Goal: Task Accomplishment & Management: Use online tool/utility

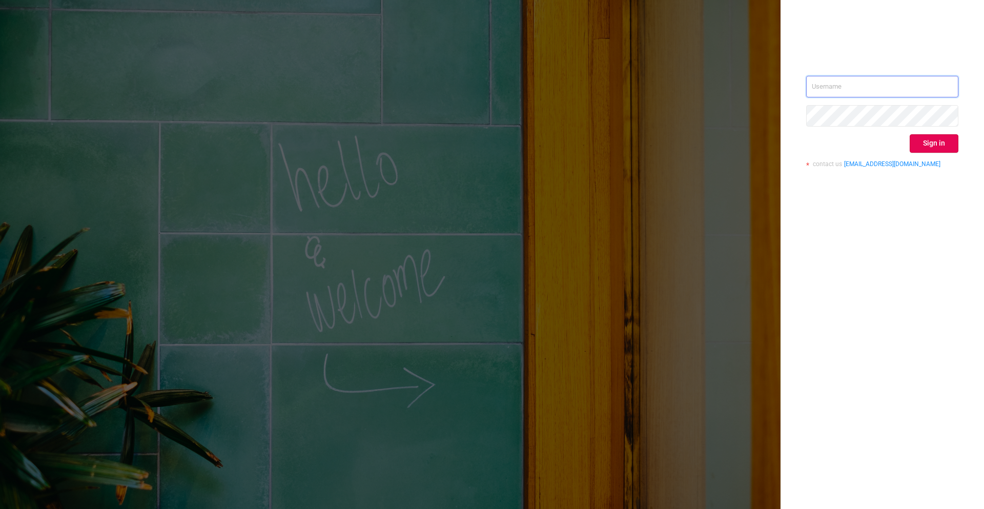
click at [832, 81] on input "text" at bounding box center [882, 87] width 152 height 22
type input "[EMAIL_ADDRESS]"
click at [931, 145] on button "Sign in" at bounding box center [934, 143] width 49 height 18
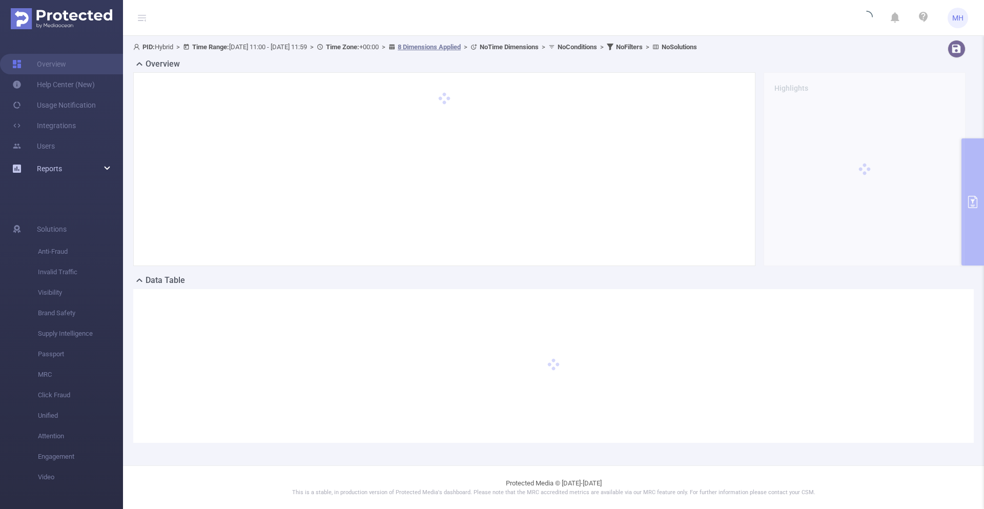
click at [61, 166] on span "Reports" at bounding box center [49, 169] width 25 height 8
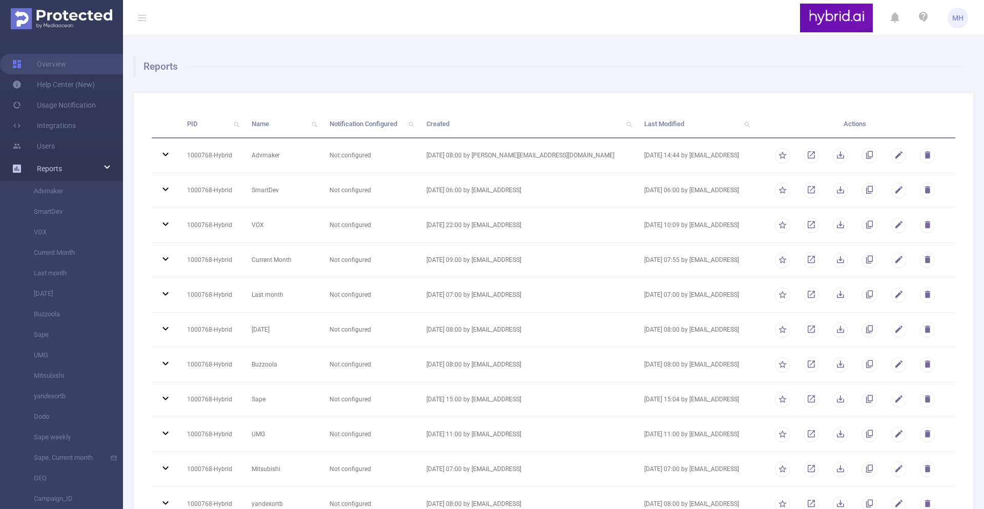
click at [68, 170] on div "Reports" at bounding box center [61, 168] width 123 height 21
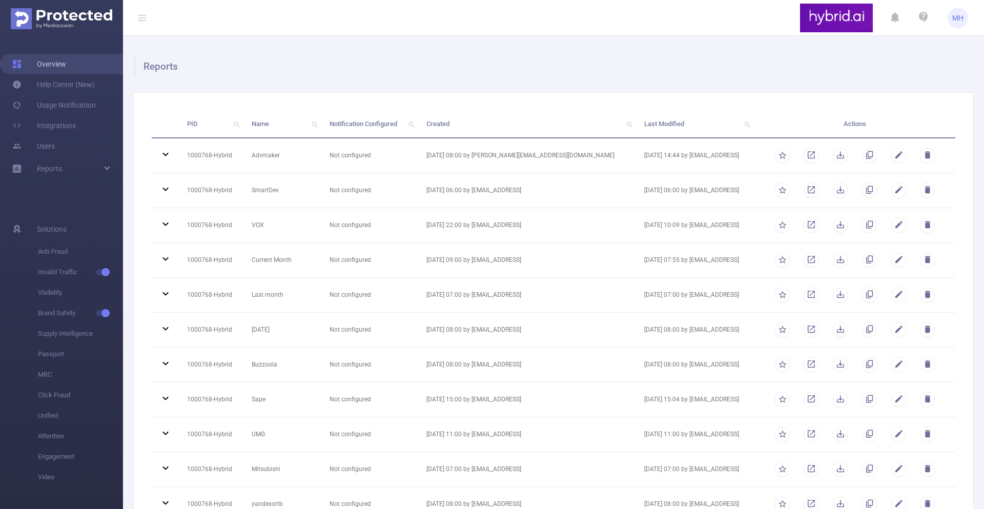
click at [66, 54] on link "Overview" at bounding box center [39, 64] width 54 height 21
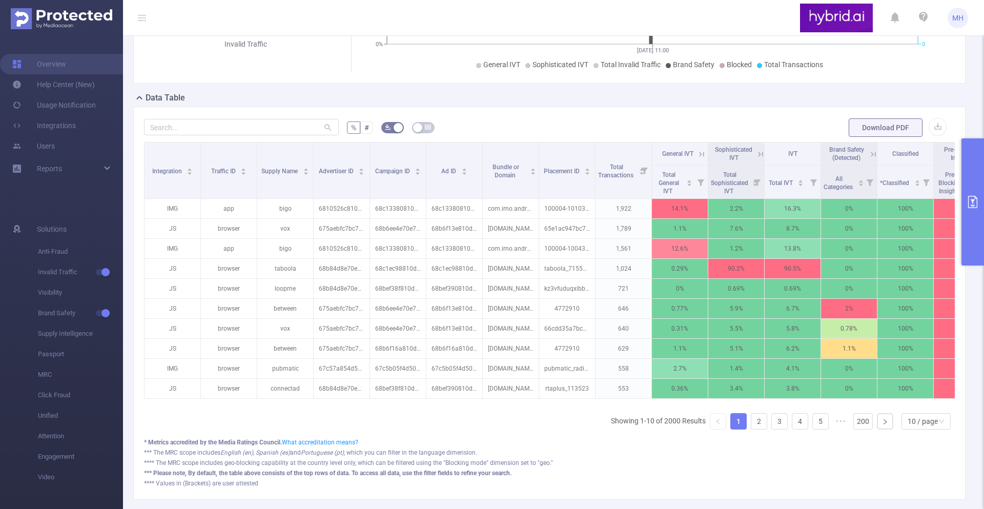
scroll to position [182, 0]
click at [972, 167] on button "primary" at bounding box center [973, 201] width 23 height 127
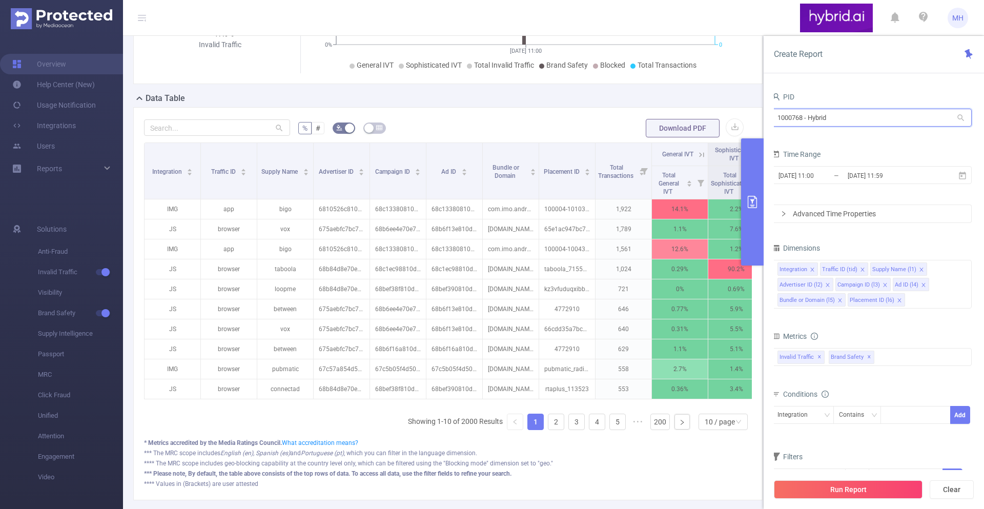
click at [830, 120] on input "1000768 - Hybrid" at bounding box center [872, 118] width 200 height 18
click at [839, 99] on div "PID" at bounding box center [872, 98] width 200 height 17
click at [844, 177] on input "[DATE] 11:00" at bounding box center [819, 176] width 83 height 14
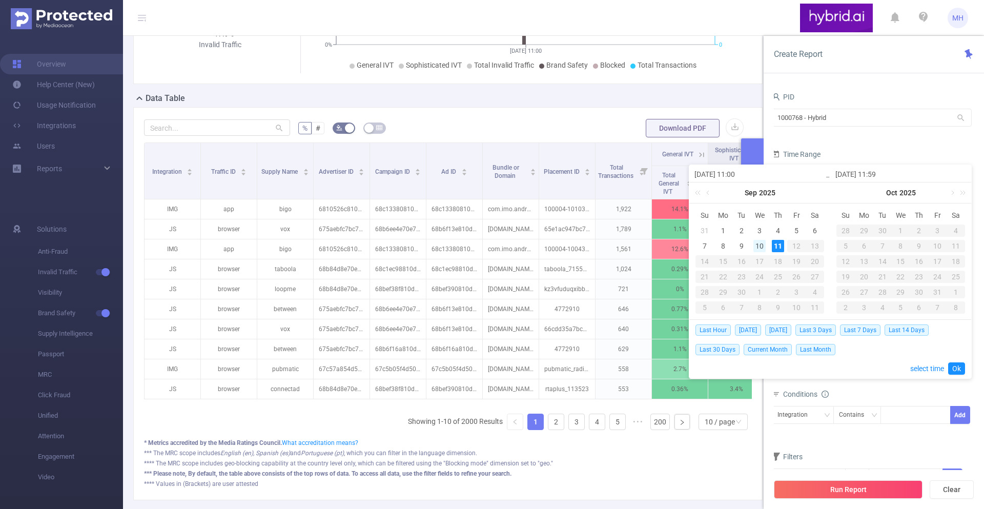
click at [763, 243] on div "10" at bounding box center [759, 246] width 12 height 12
click at [760, 246] on div "10" at bounding box center [759, 246] width 12 height 12
type input "[DATE] 11:00"
type input "[DATE] 11:59"
type input "[DATE] 11:00"
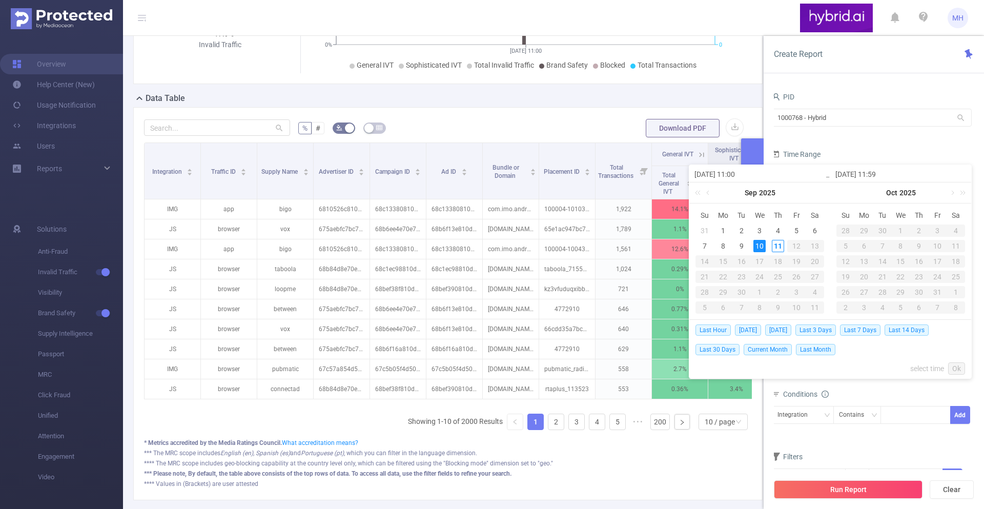
type input "[DATE] 11:59"
click at [762, 246] on div "10" at bounding box center [759, 246] width 12 height 12
click at [773, 244] on div "11" at bounding box center [778, 246] width 12 height 12
type input "[DATE] 11:59"
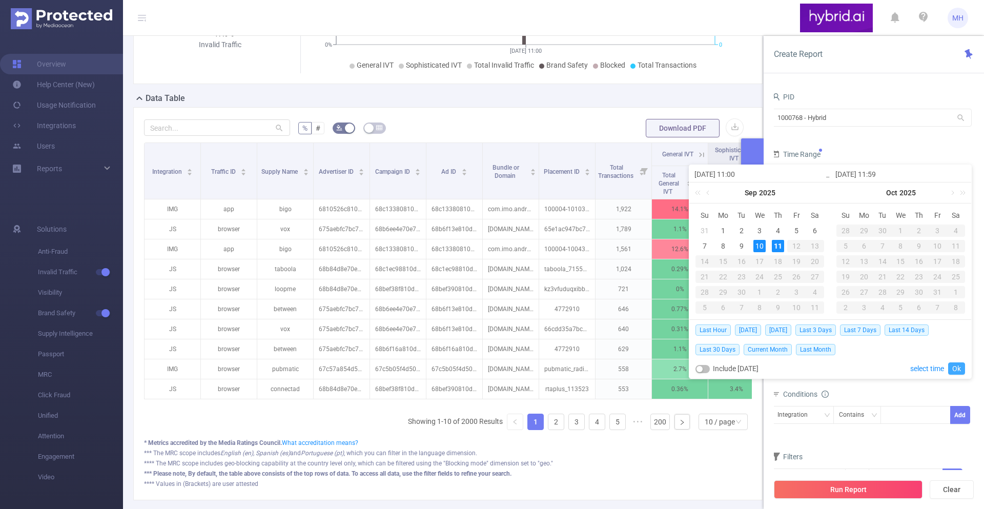
click at [954, 370] on link "Ok" at bounding box center [956, 368] width 17 height 12
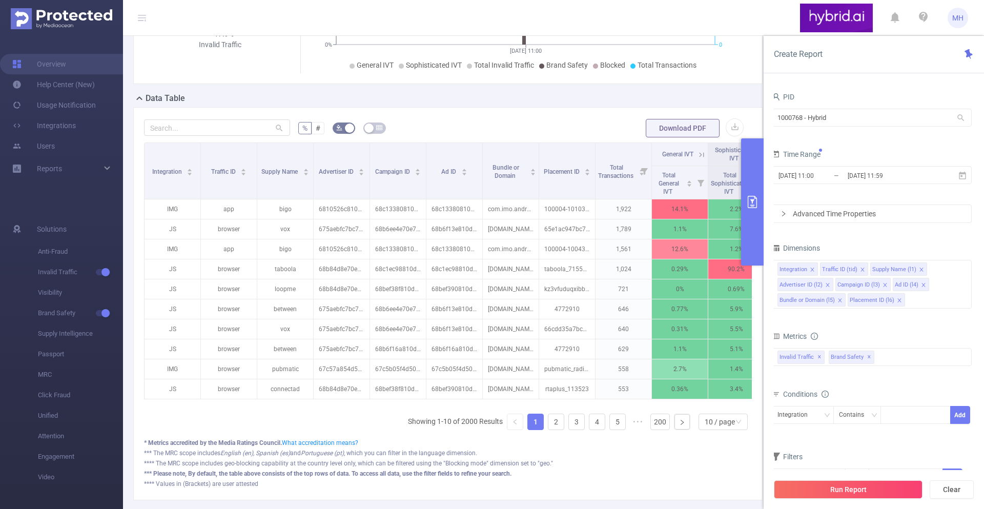
click at [852, 212] on div "Advanced Time Properties" at bounding box center [871, 213] width 199 height 17
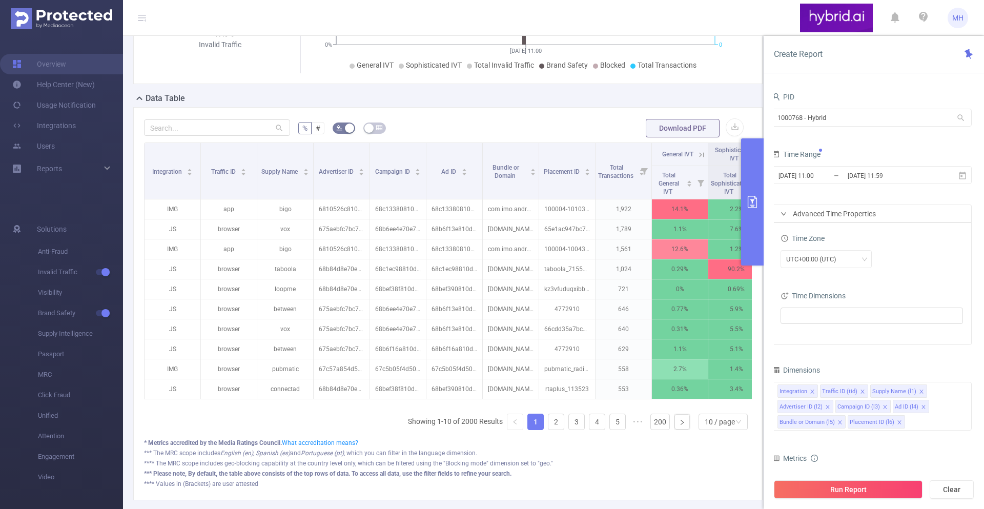
click at [869, 208] on div "Advanced Time Properties" at bounding box center [871, 213] width 199 height 17
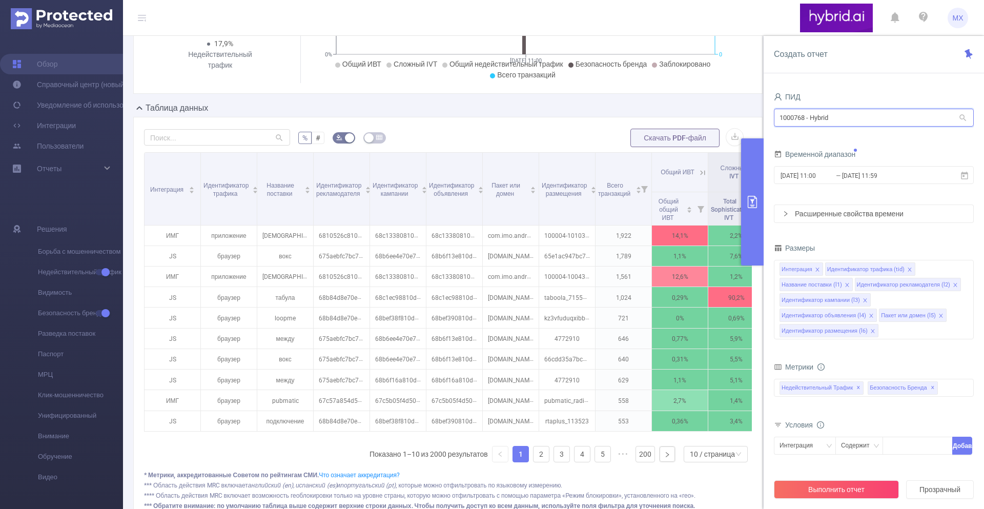
click at [867, 117] on input "1000768 - Hybrid" at bounding box center [874, 118] width 200 height 18
click at [916, 199] on form "ПИД 1000768 - Hybrid 1000768 - Гибрид Временной диапазон [DATE] 11:00 _ [DATE] …" at bounding box center [874, 156] width 200 height 133
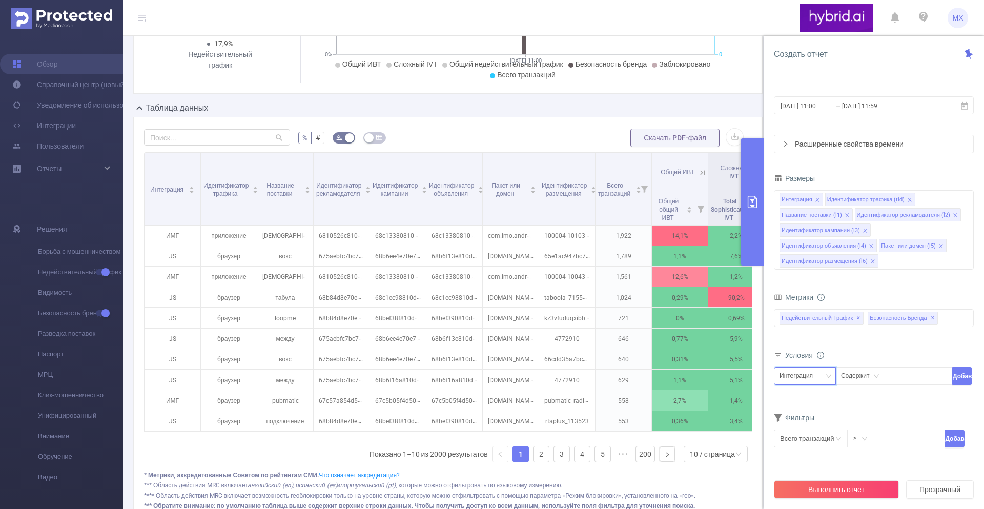
click at [812, 381] on div "Интеграция" at bounding box center [800, 375] width 40 height 17
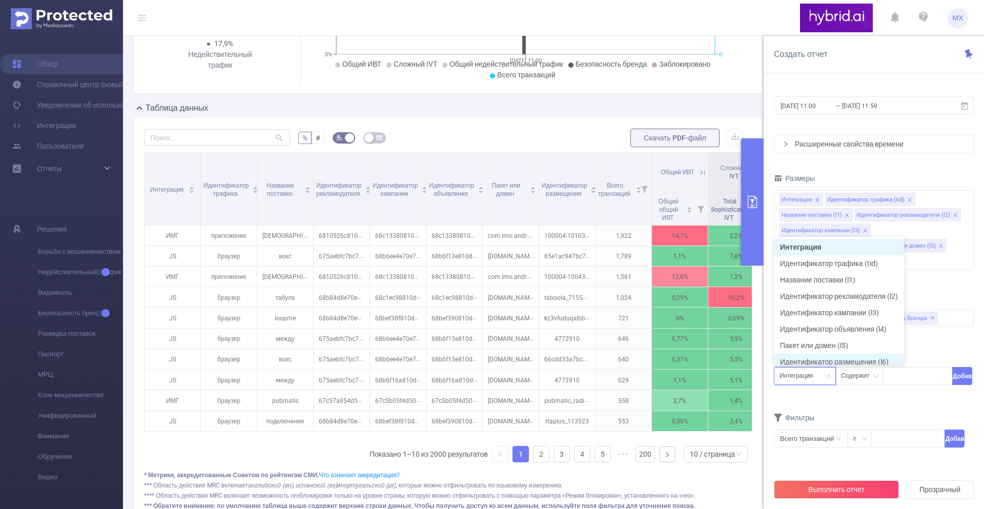
scroll to position [5, 0]
click at [841, 294] on font "Идентификатор рекламодателя (l2)" at bounding box center [839, 291] width 118 height 8
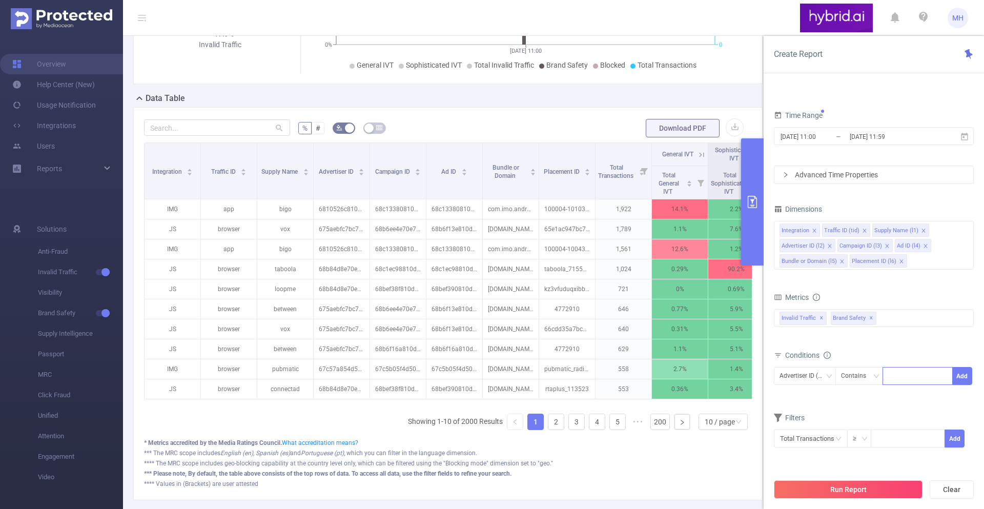
click at [904, 380] on div at bounding box center [917, 375] width 59 height 17
click at [853, 374] on div "Contains" at bounding box center [857, 375] width 32 height 17
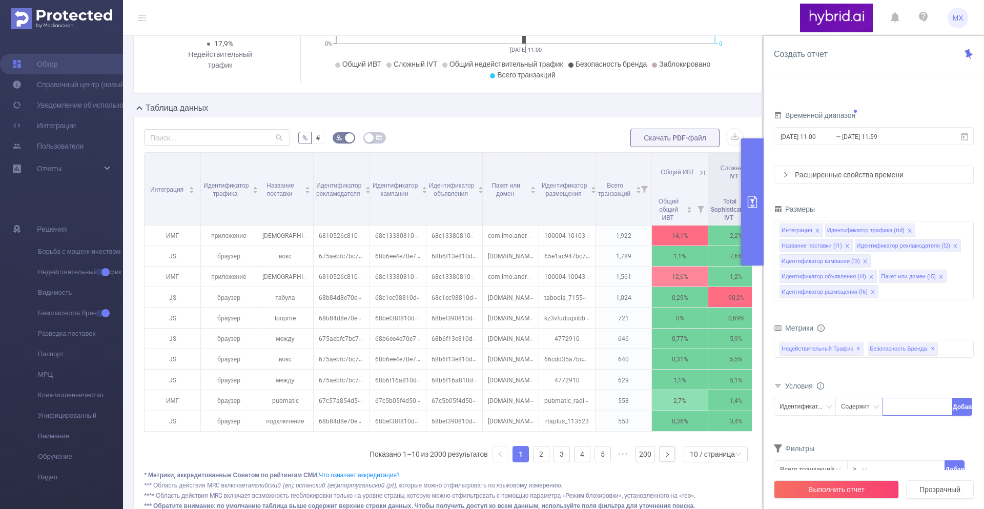
click at [903, 410] on div at bounding box center [917, 406] width 59 height 17
paste input "68c1320e810d98711ca34f84"
type input "68c1320e810d98711ca34f84"
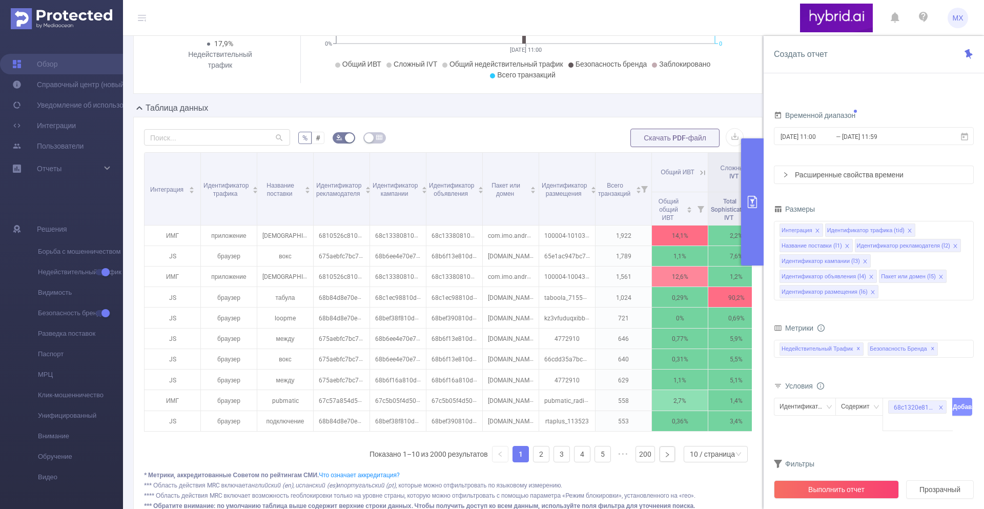
click at [962, 413] on button "Добавлять" at bounding box center [962, 407] width 20 height 18
click at [899, 410] on div "68c1320e810d98711ca34f84" at bounding box center [917, 406] width 59 height 17
paste input "68c13305810d98711ca35071"
type input "68c13305810d98711ca35071"
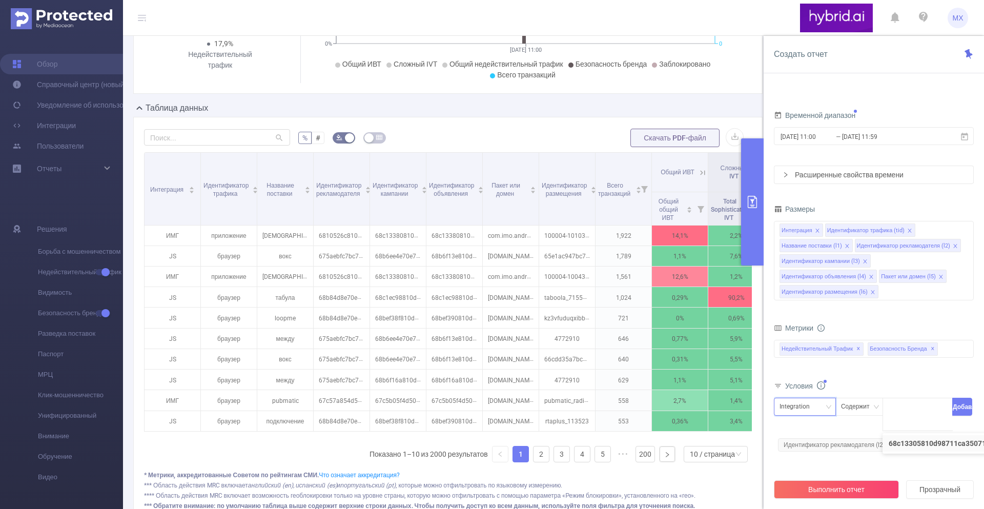
scroll to position [0, 0]
click at [809, 405] on div "Integration" at bounding box center [798, 406] width 37 height 17
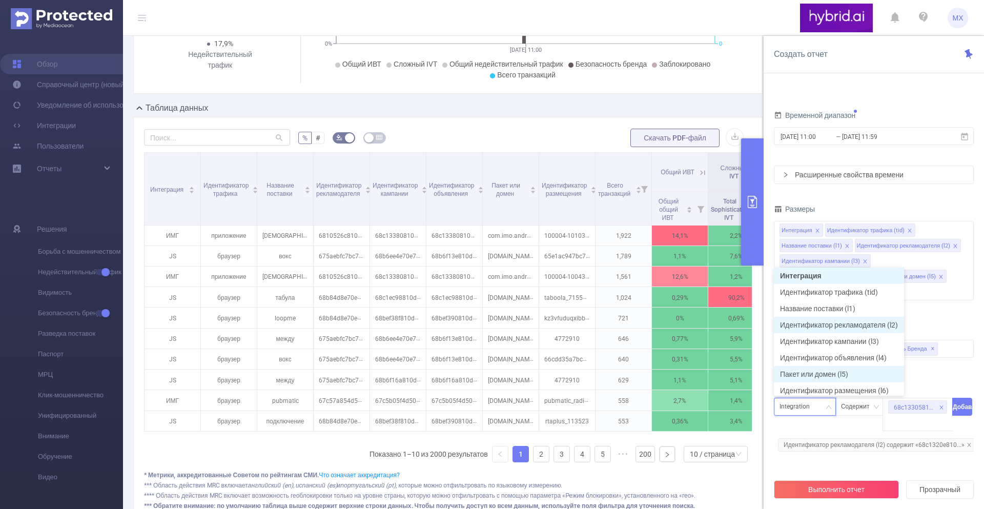
scroll to position [5, 0]
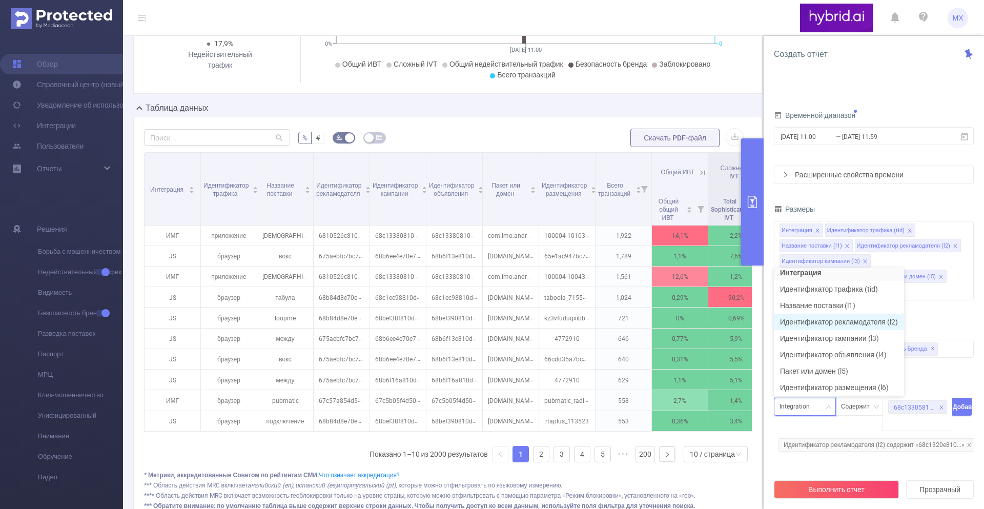
click at [830, 318] on font "Идентификатор рекламодателя (l2)" at bounding box center [839, 322] width 118 height 8
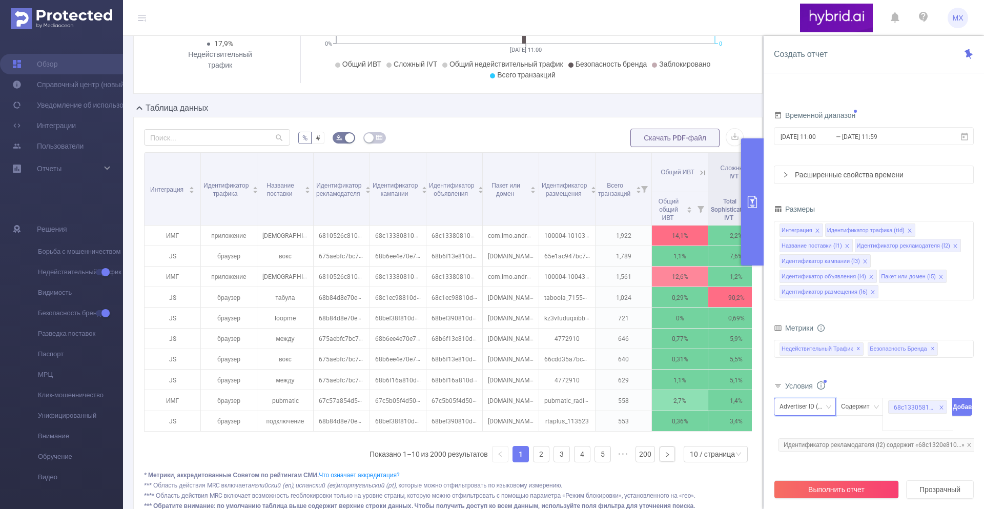
click at [819, 412] on div "Advertiser ID (l2)" at bounding box center [805, 406] width 51 height 17
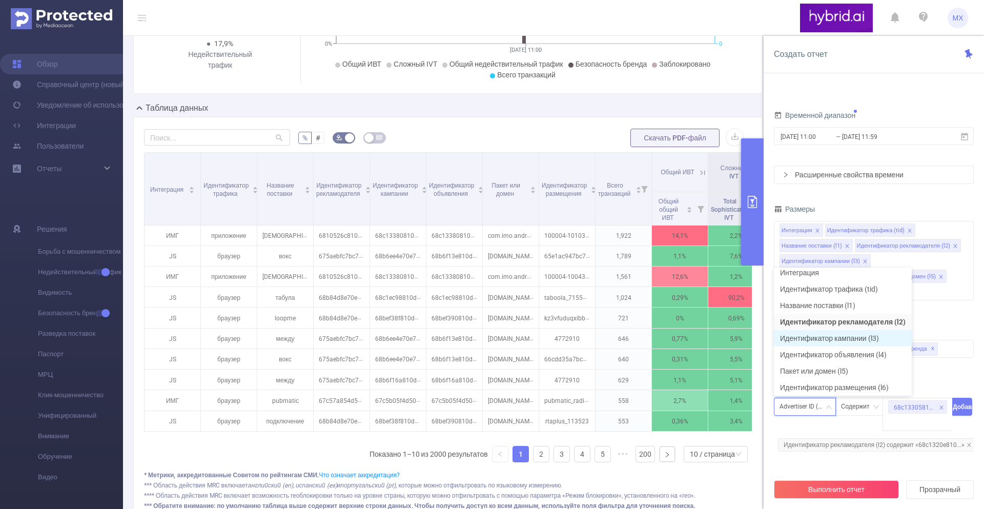
click at [826, 338] on font "Идентификатор кампании (l3)" at bounding box center [829, 338] width 99 height 8
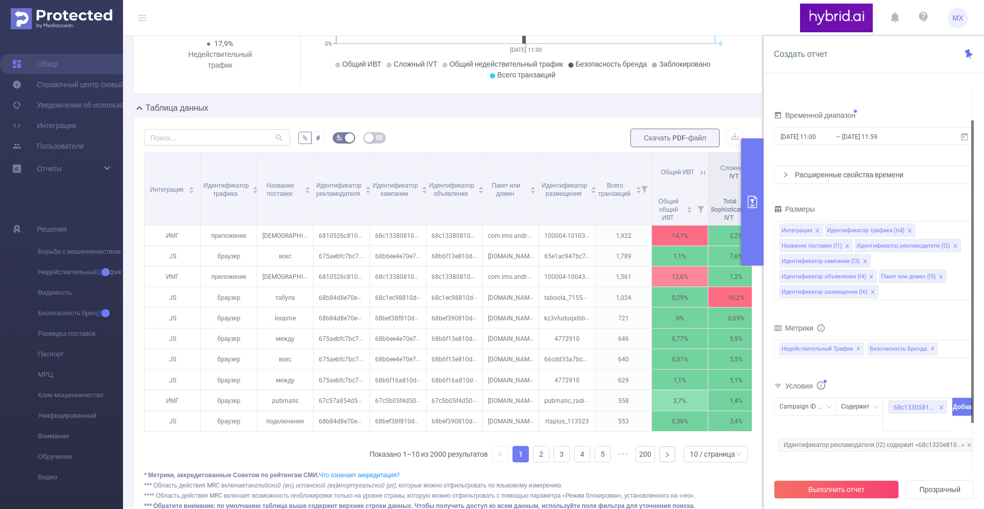
click at [972, 447] on div at bounding box center [972, 281] width 3 height 383
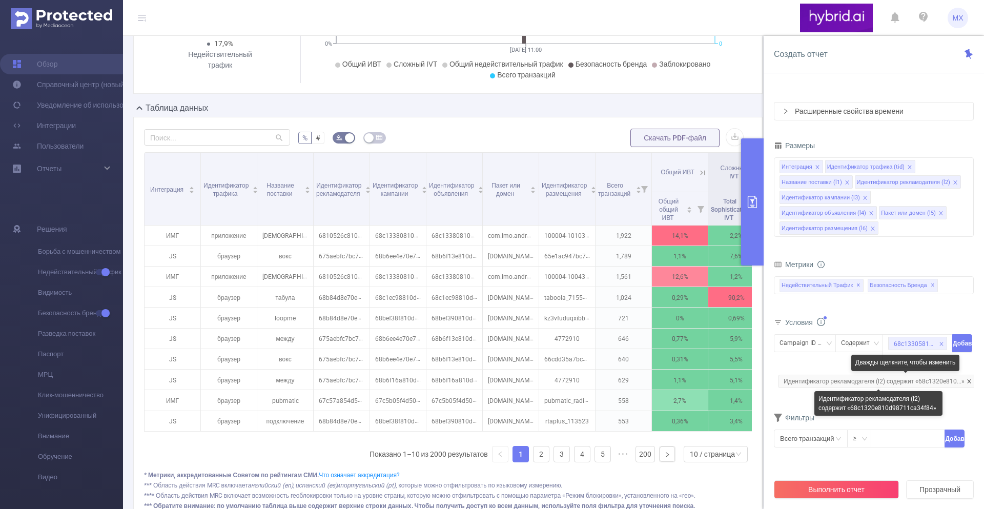
click at [970, 382] on icon "значок: закрыть" at bounding box center [969, 381] width 5 height 5
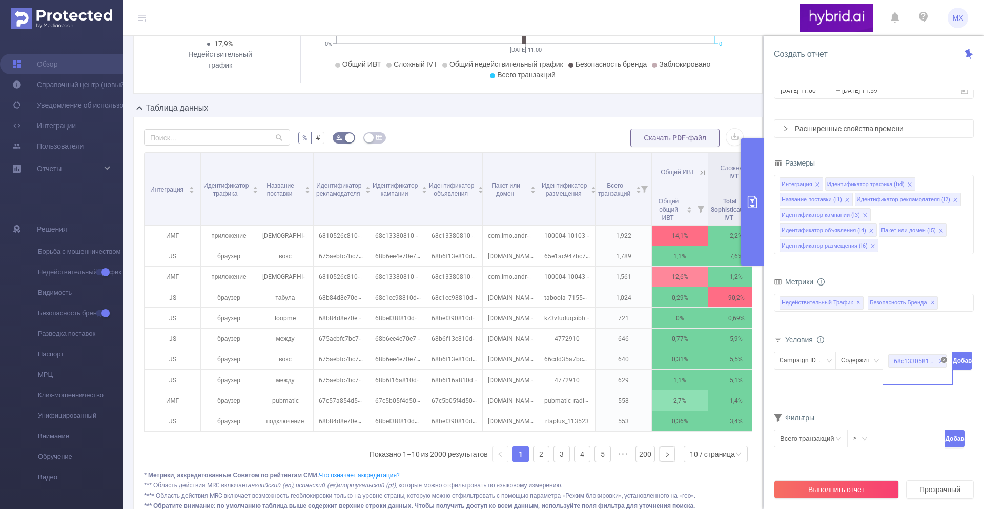
click at [943, 358] on icon "значок: замкнутый круг" at bounding box center [944, 360] width 6 height 6
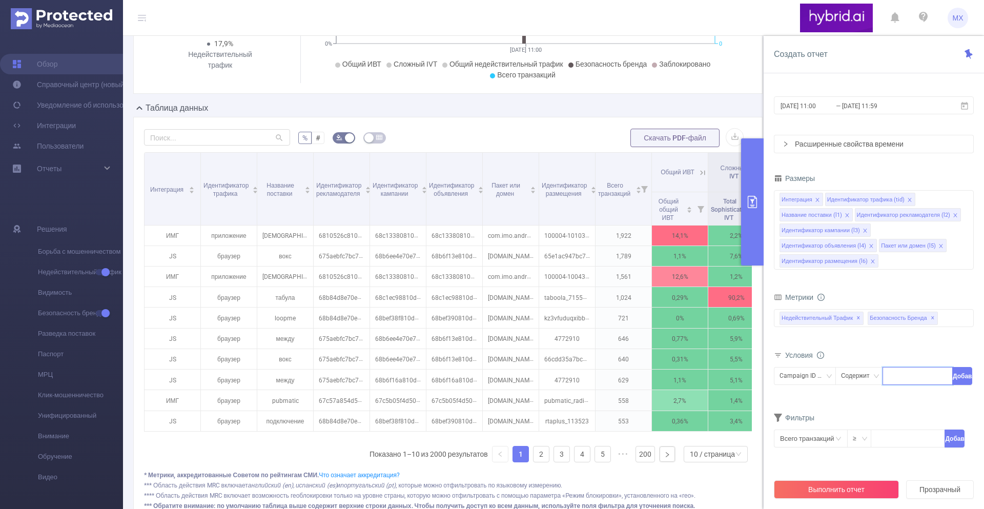
paste input "68c1320e810d98711ca34f84"
type input "68c1320e810d98711ca34f84"
click at [960, 376] on button "Добавлять" at bounding box center [962, 376] width 20 height 18
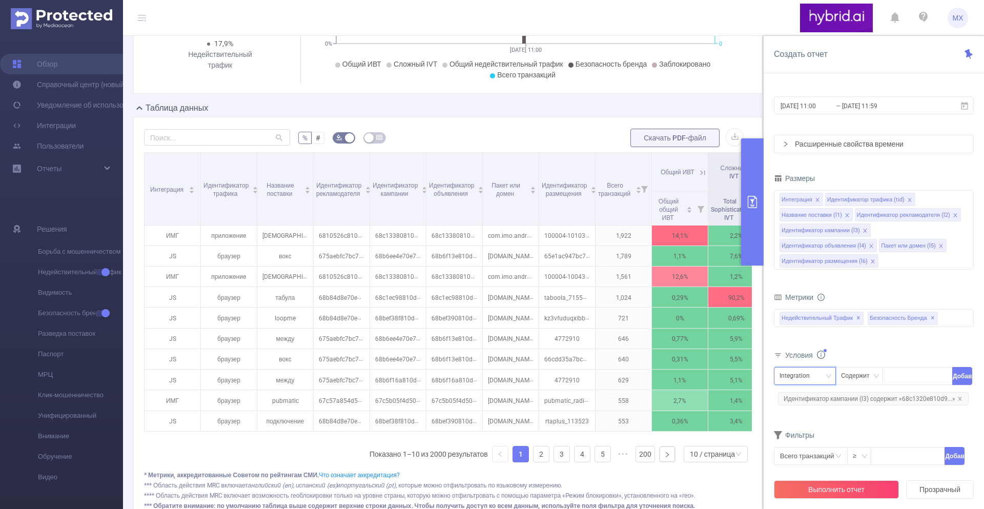
click at [803, 379] on div "Integration" at bounding box center [798, 375] width 37 height 17
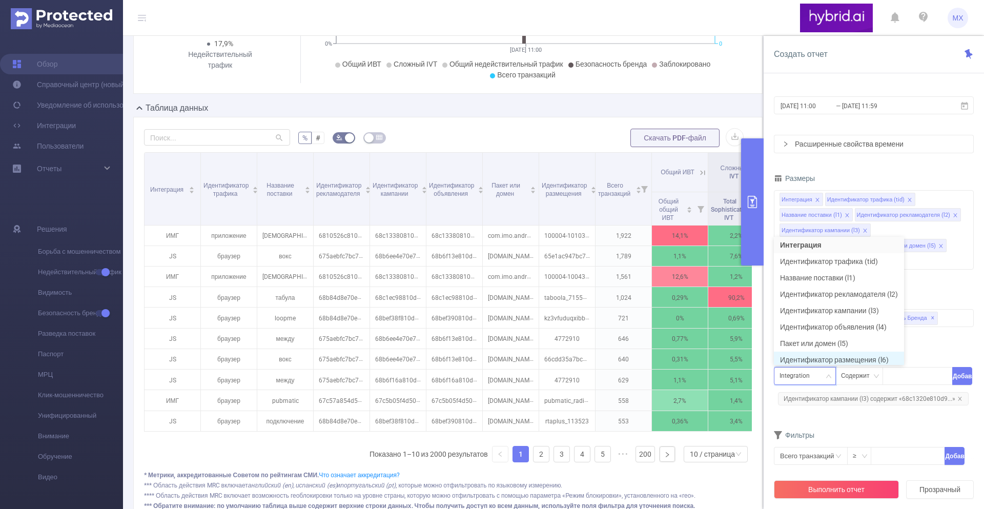
scroll to position [5, 0]
click at [829, 307] on font "Идентификатор кампании (l3)" at bounding box center [829, 307] width 99 height 8
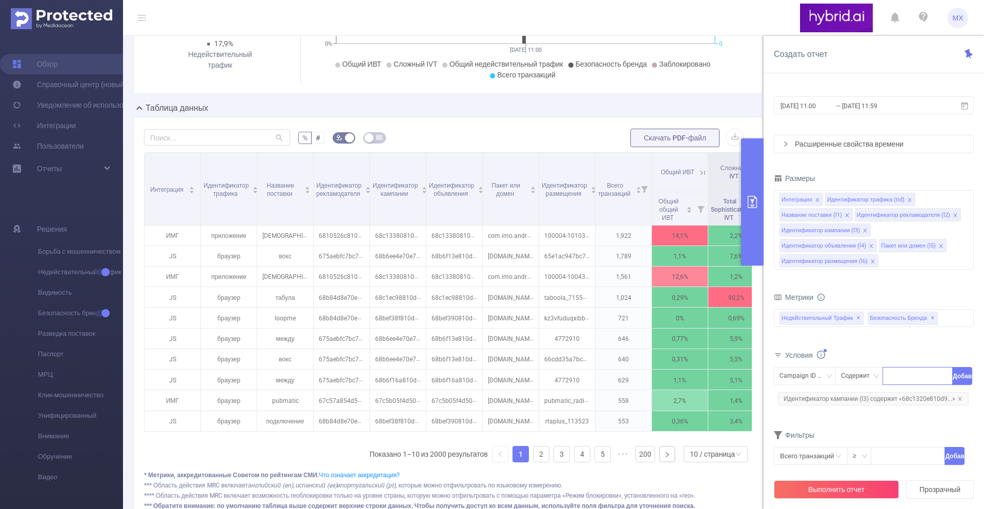
click at [907, 374] on div "68c1320e810d98711ca34f84" at bounding box center [917, 375] width 59 height 17
paste input "68c13305810d98711ca35071"
type input "68c13305810d98711ca35071"
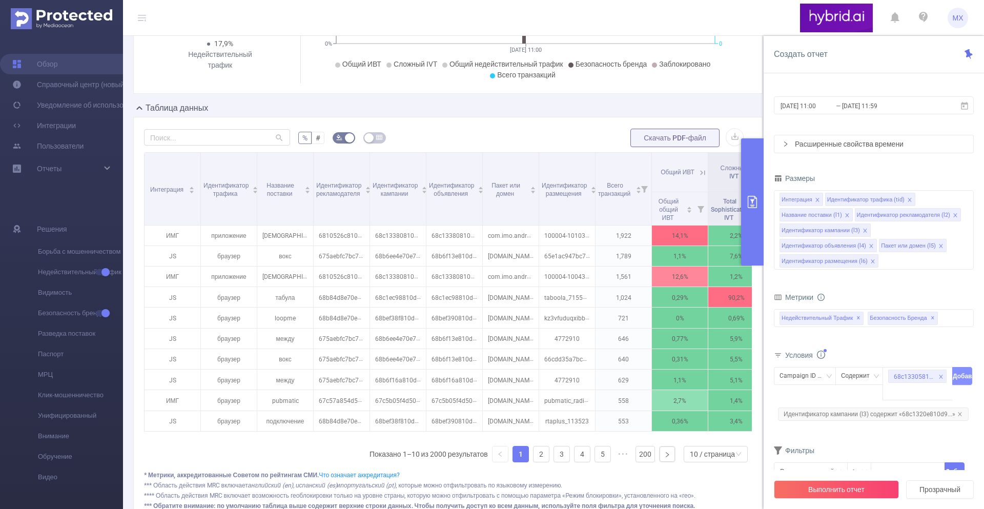
scroll to position [0, 0]
click at [968, 376] on button "Добавлять" at bounding box center [962, 376] width 20 height 18
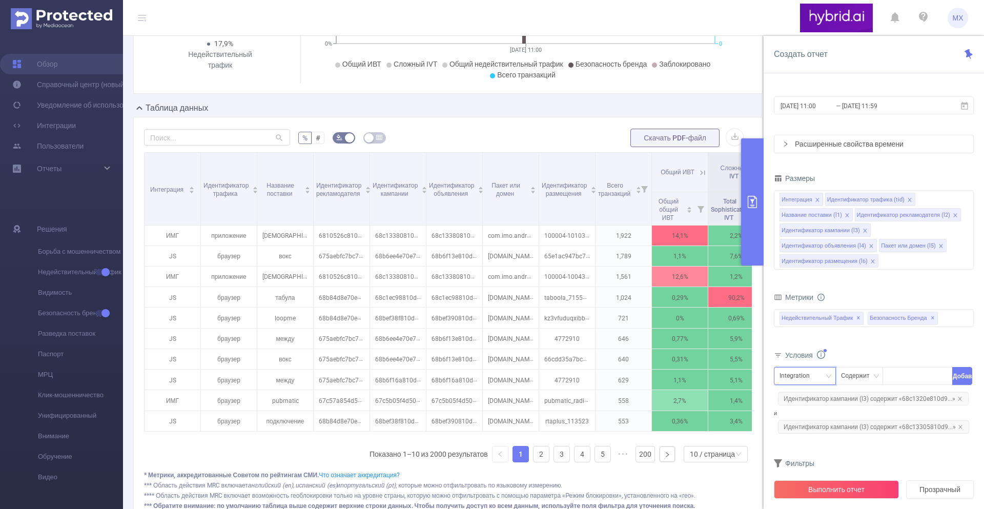
click at [806, 375] on div "Integration" at bounding box center [798, 375] width 37 height 17
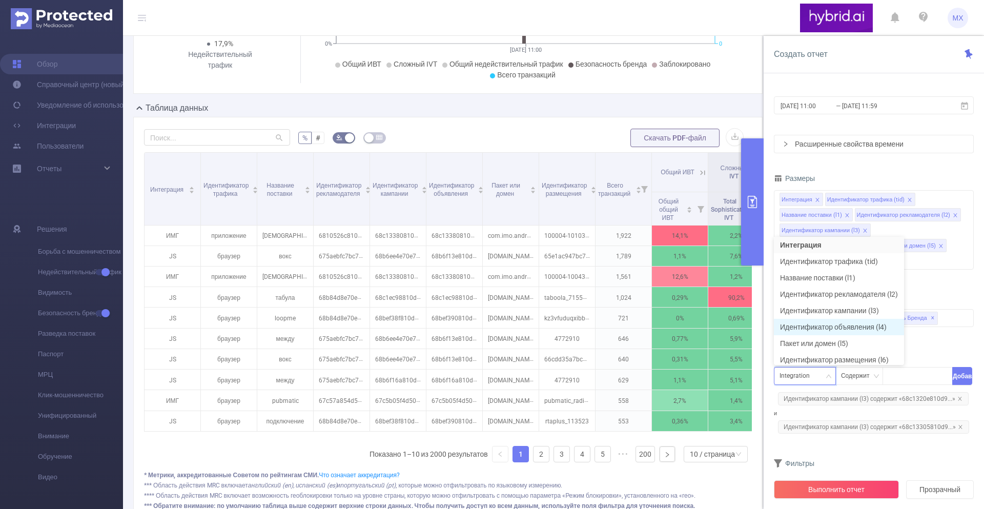
scroll to position [5, 0]
click at [827, 308] on font "Идентификатор кампании (l3)" at bounding box center [829, 307] width 99 height 8
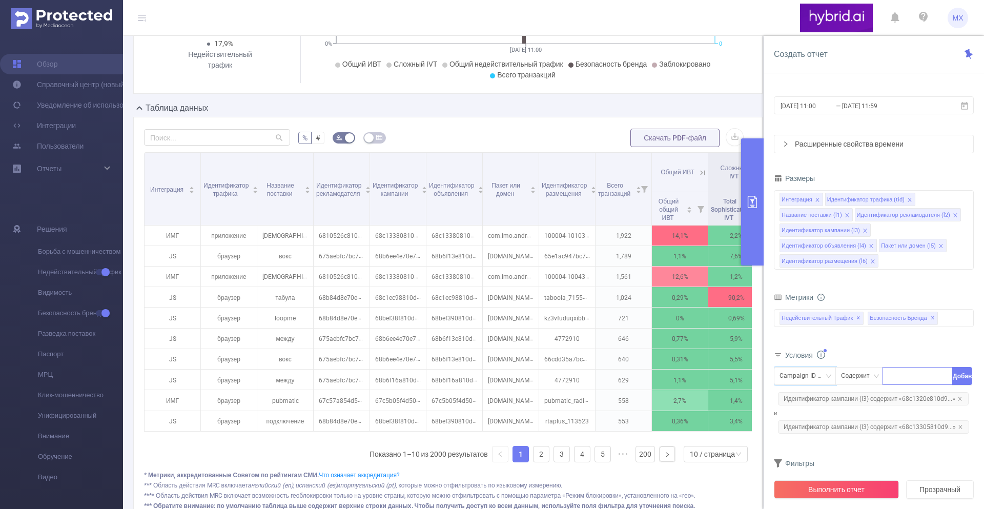
click at [921, 373] on div "68c1320e810d98711ca34f84" at bounding box center [917, 375] width 59 height 17
paste input "68c14434810d98770ce35ba9"
type input "68c14434810d98770ce35ba9"
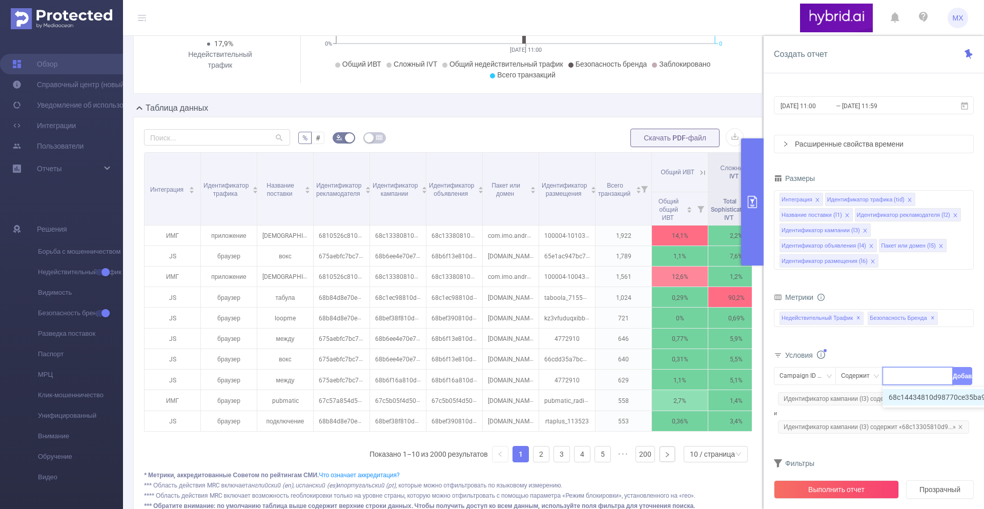
click at [966, 376] on button "Добавлять" at bounding box center [962, 376] width 20 height 18
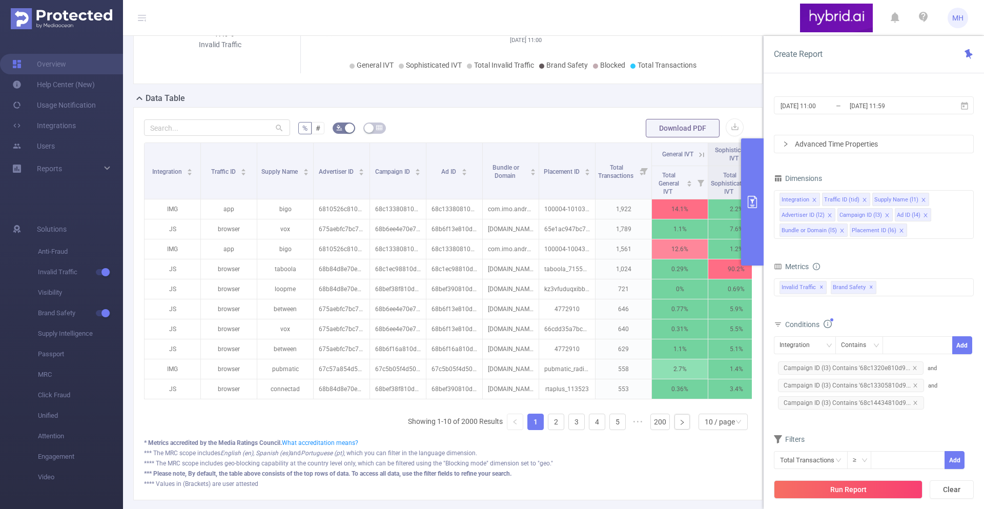
click at [787, 333] on div "Conditions" at bounding box center [874, 325] width 200 height 17
click at [787, 336] on div "Integration" at bounding box center [805, 345] width 62 height 18
click at [812, 428] on li "Campaign ID (l3)" at bounding box center [814, 430] width 81 height 16
click at [917, 343] on div "68c1320e810d98711ca34f84" at bounding box center [917, 345] width 59 height 17
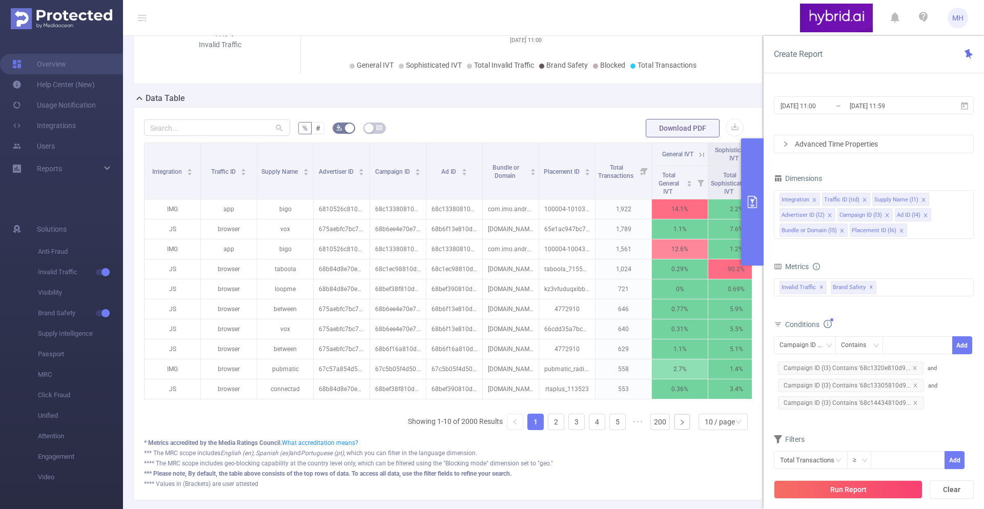
paste input "68c154c7810d98770ce36c92"
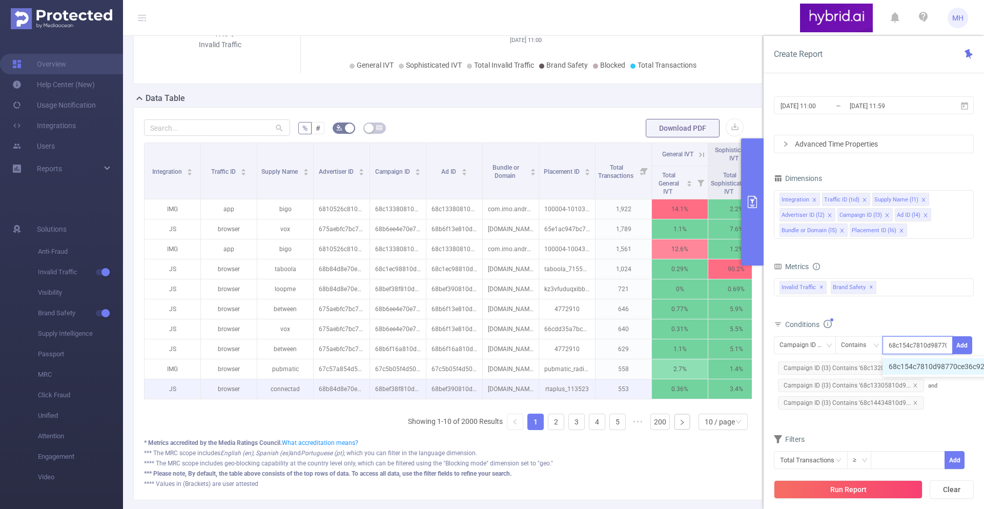
scroll to position [0, 24]
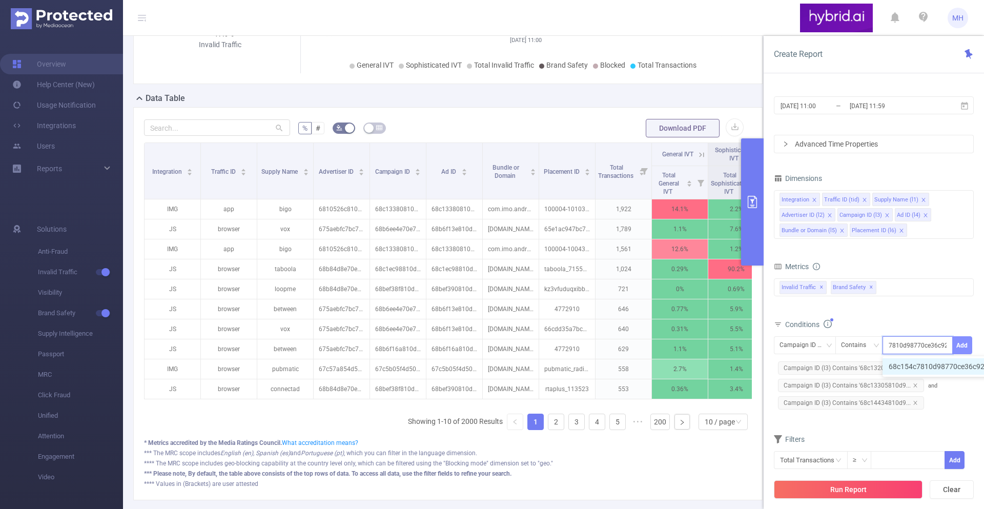
type input "68c154c7810d98770ce36c92"
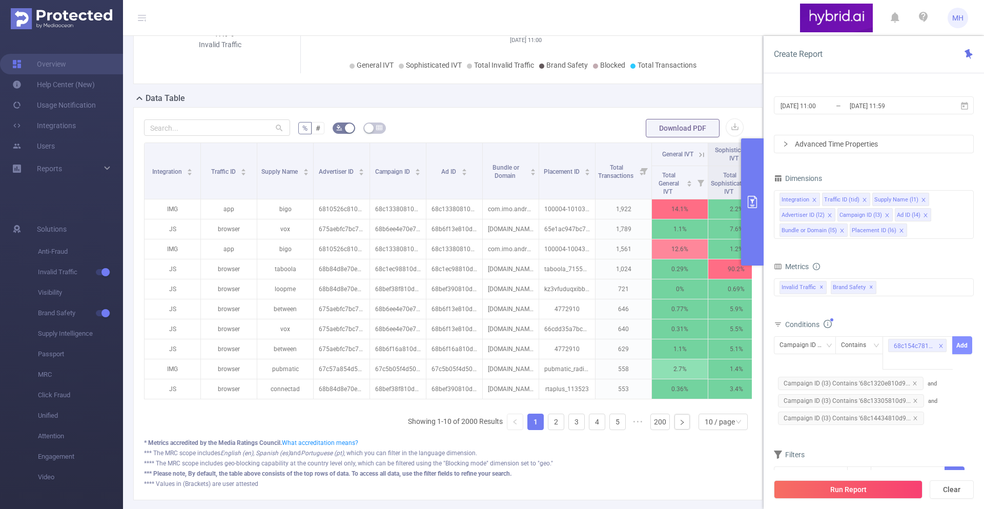
click at [968, 341] on button "Add" at bounding box center [962, 345] width 20 height 18
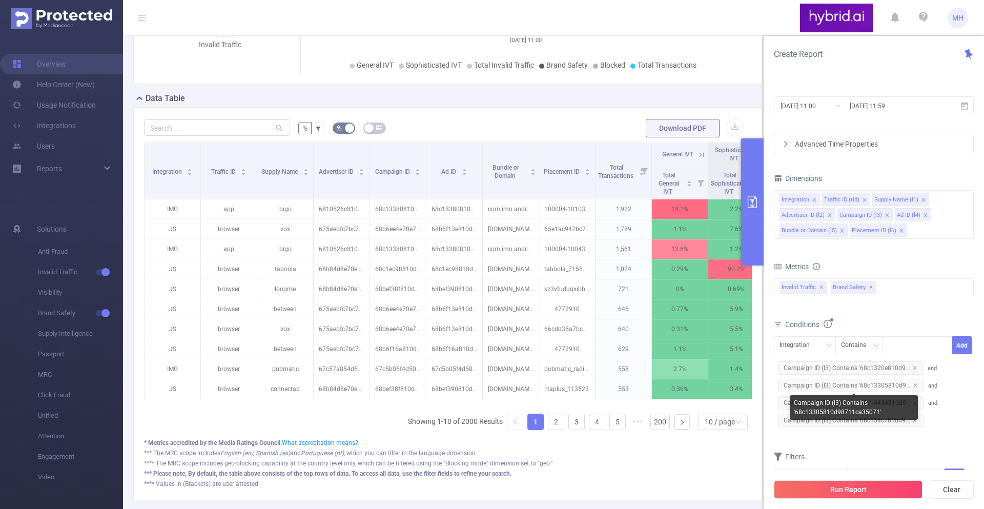
click at [932, 366] on span "and Campaign ID (l3) Contains '68c13305810d9..." at bounding box center [855, 377] width 163 height 24
click at [819, 353] on div "Integration" at bounding box center [805, 345] width 51 height 17
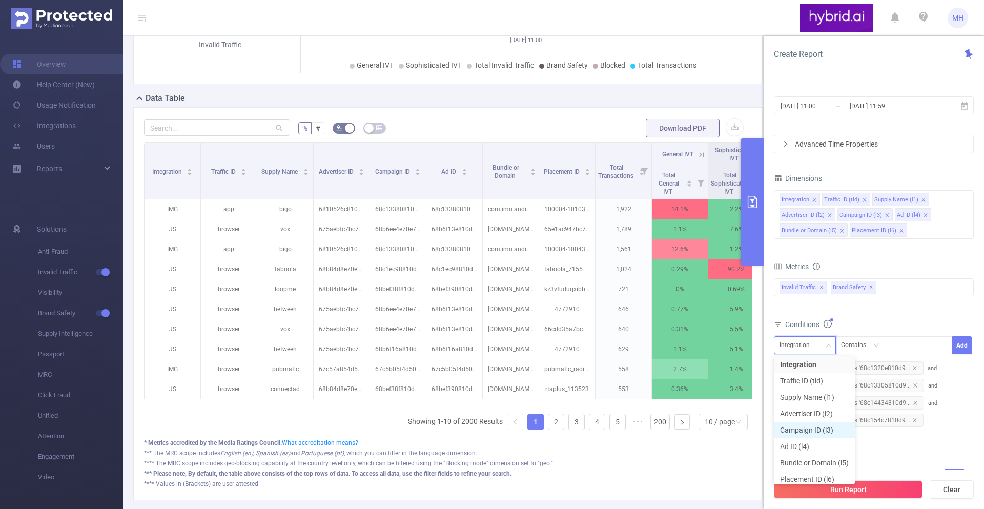
click at [811, 434] on li "Campaign ID (l3)" at bounding box center [814, 430] width 81 height 16
click at [903, 353] on div at bounding box center [917, 345] width 59 height 17
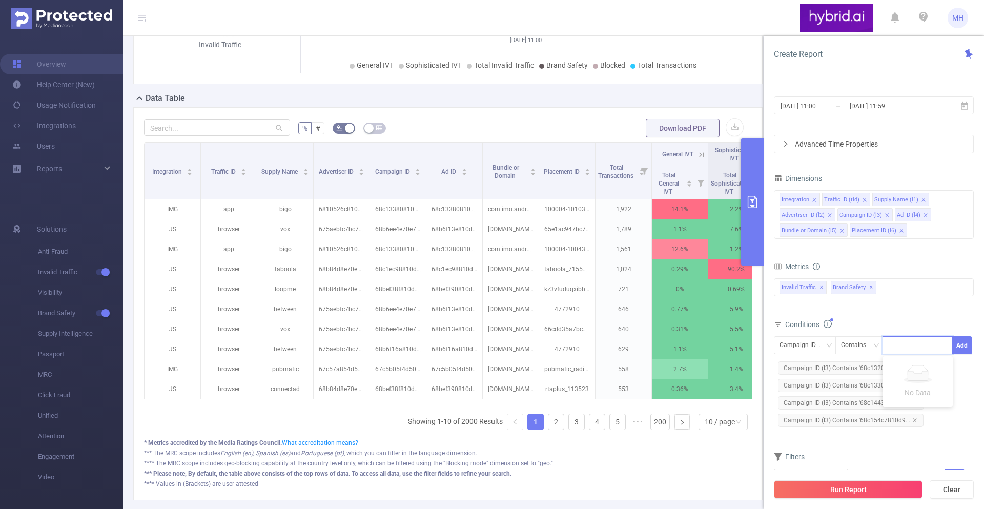
paste input "68c1571470e7b29574934efb"
type input "68c1571470e7b29574934efb"
click at [941, 373] on li "68c1571470e7b29574934efb" at bounding box center [942, 366] width 118 height 16
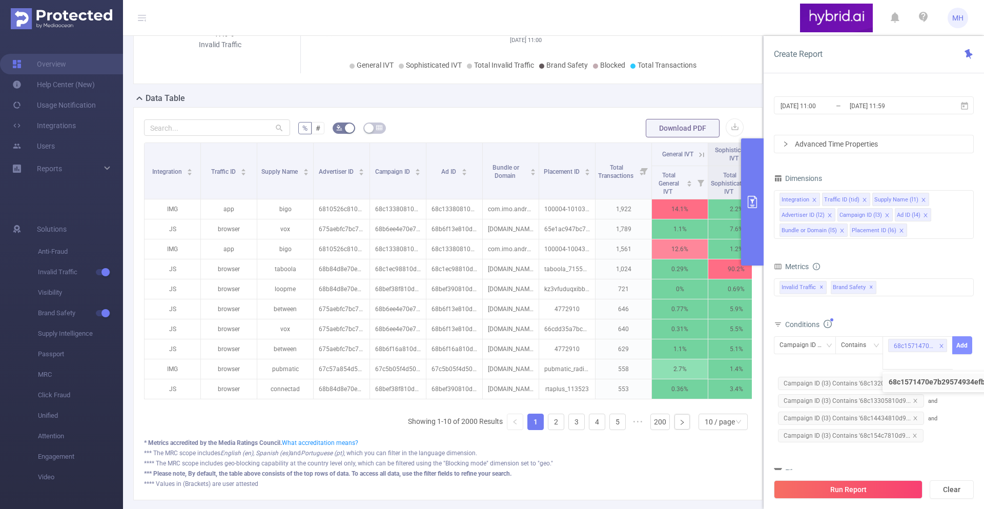
click at [965, 352] on button "Add" at bounding box center [962, 345] width 20 height 18
click at [820, 346] on div "Integration" at bounding box center [805, 345] width 51 height 17
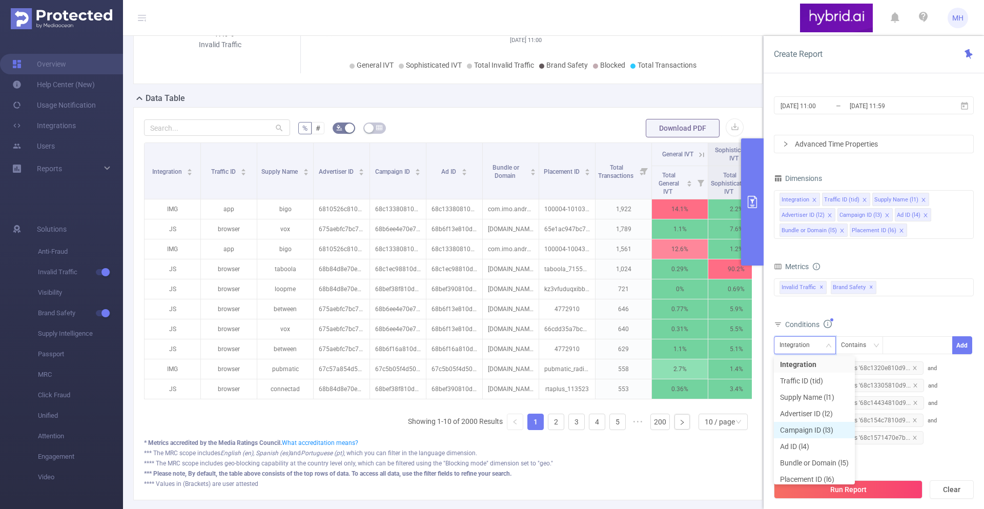
click at [816, 435] on li "Campaign ID (l3)" at bounding box center [814, 430] width 81 height 16
click at [930, 343] on div at bounding box center [917, 345] width 59 height 17
paste input "68946273810d9807a8eaa4b0"
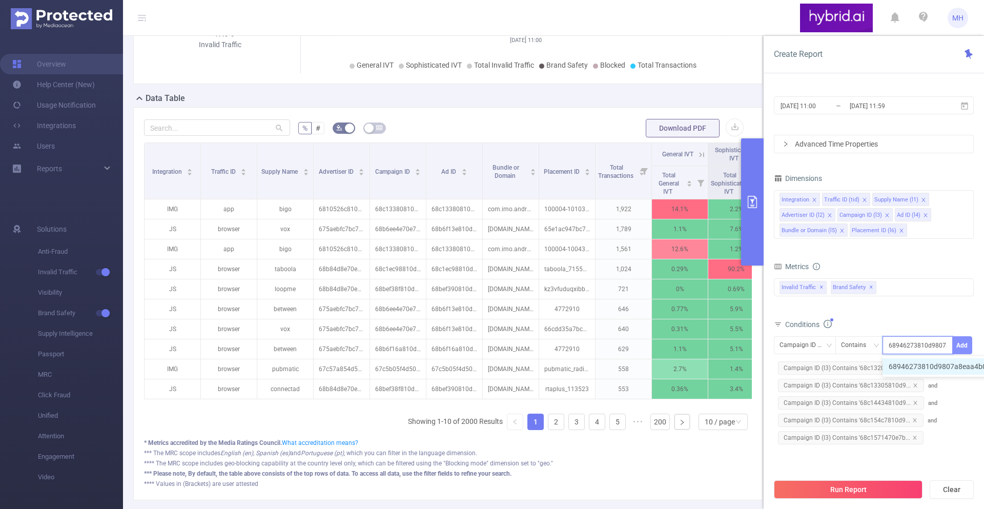
scroll to position [0, 25]
type input "68946273810d9807a8eaa4b0"
click at [956, 341] on button "Add" at bounding box center [962, 345] width 20 height 18
click at [797, 348] on div "Integration" at bounding box center [798, 345] width 37 height 17
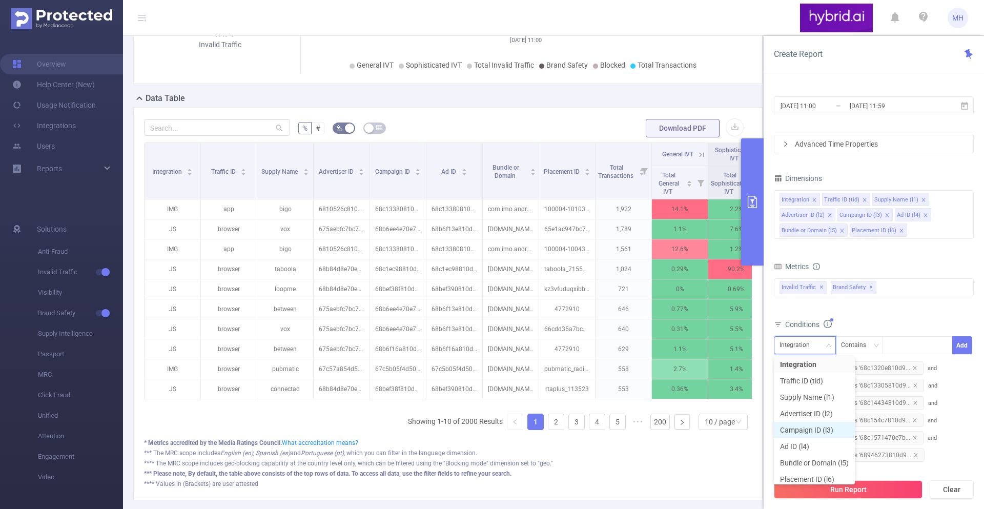
click at [806, 428] on li "Campaign ID (l3)" at bounding box center [814, 430] width 81 height 16
click at [913, 353] on div at bounding box center [917, 345] width 59 height 17
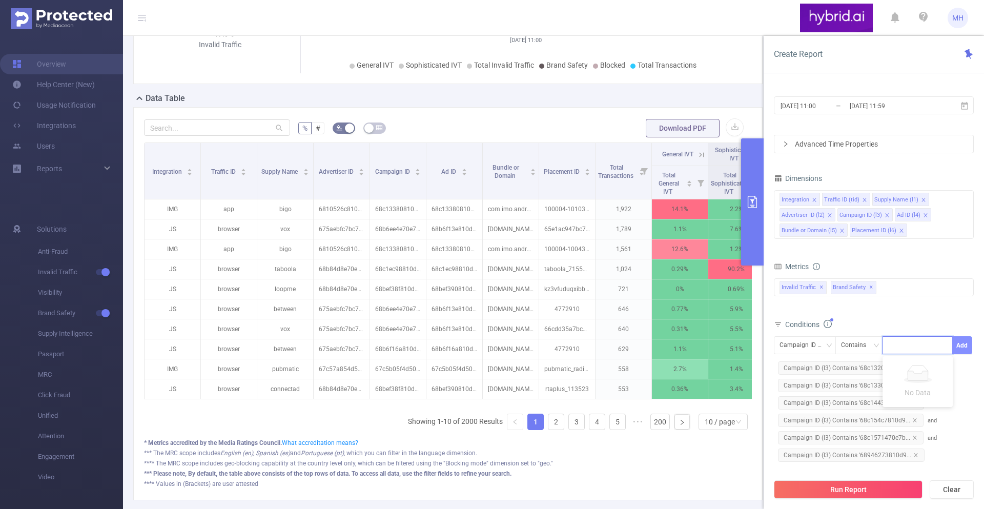
paste input "68c16c5b810d98711cab0163"
type input "68c16c5b810d98711cab0163"
click at [968, 348] on button "Add" at bounding box center [962, 345] width 20 height 18
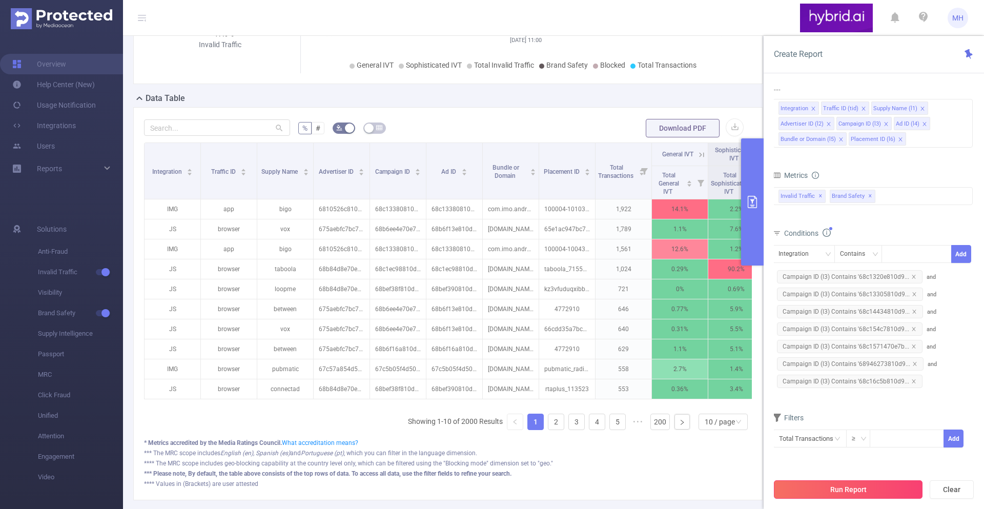
click at [843, 492] on button "Run Report" at bounding box center [848, 489] width 149 height 18
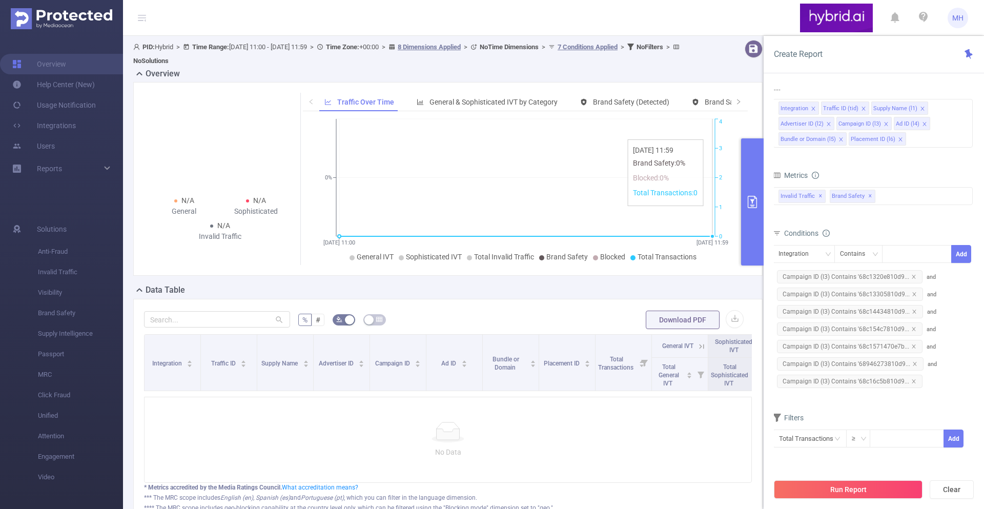
scroll to position [100, 0]
click at [934, 278] on div "Integration Contains Add Campaign ID (l3) Contains '68c1320e810d9... and Campai…" at bounding box center [872, 317] width 200 height 145
click at [932, 277] on span "and Campaign ID (l3) Contains '68c13305810d9..." at bounding box center [853, 286] width 163 height 24
click at [844, 253] on div "Contains" at bounding box center [856, 254] width 32 height 17
click at [864, 260] on div "Contains" at bounding box center [856, 254] width 32 height 17
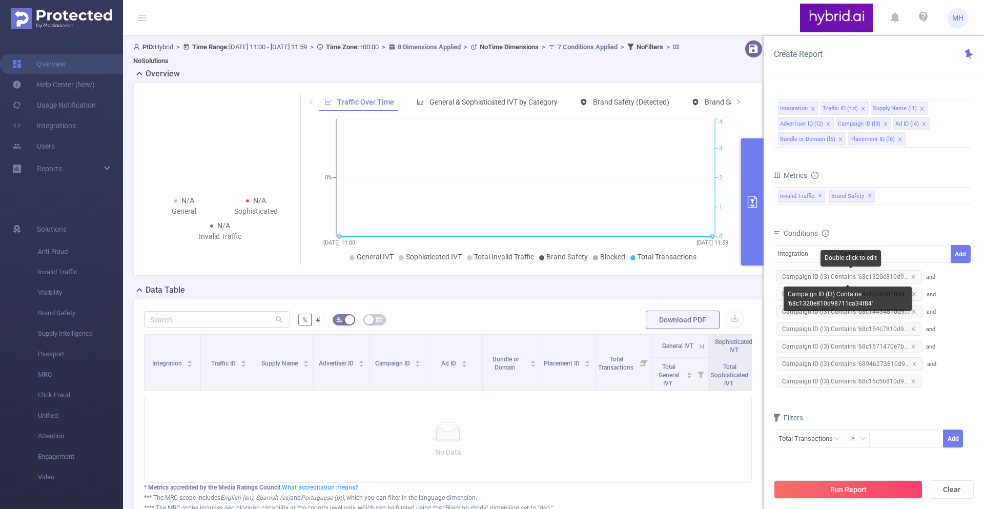
click at [912, 280] on span "Campaign ID (l3) Contains '68c1320e810d9..." at bounding box center [850, 276] width 146 height 13
click at [911, 276] on icon "icon: close" at bounding box center [913, 276] width 5 height 5
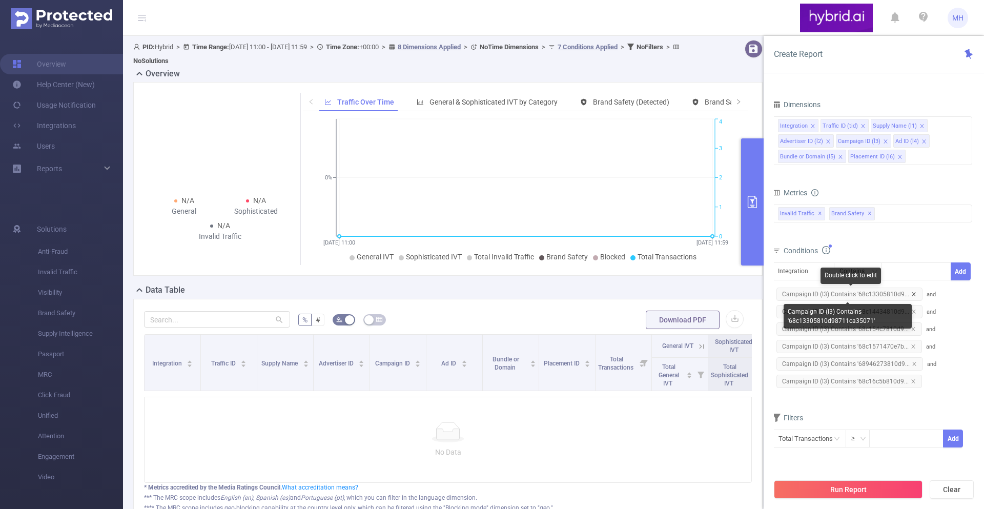
click at [911, 294] on icon "icon: close" at bounding box center [913, 294] width 5 height 5
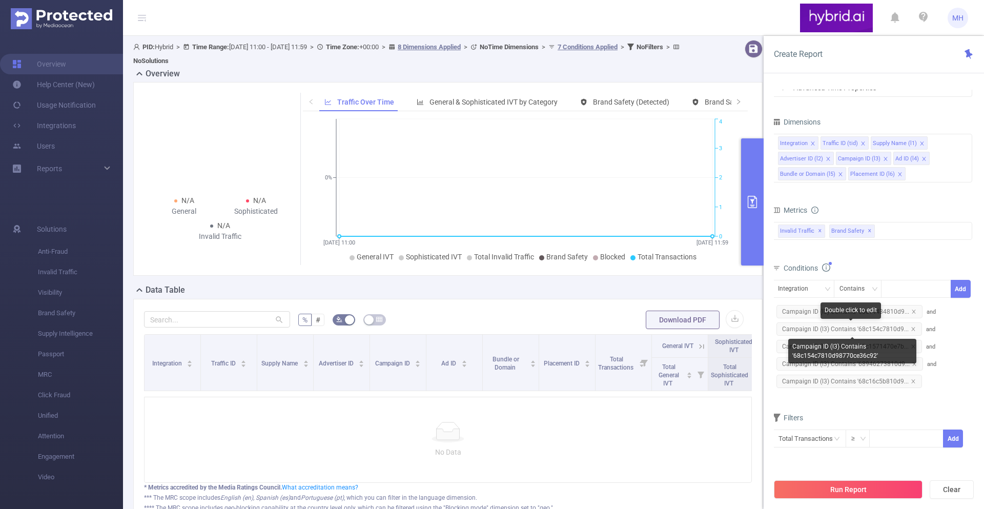
click at [913, 328] on span "Campaign ID (l3) Contains '68c154c7810d9..." at bounding box center [850, 328] width 146 height 13
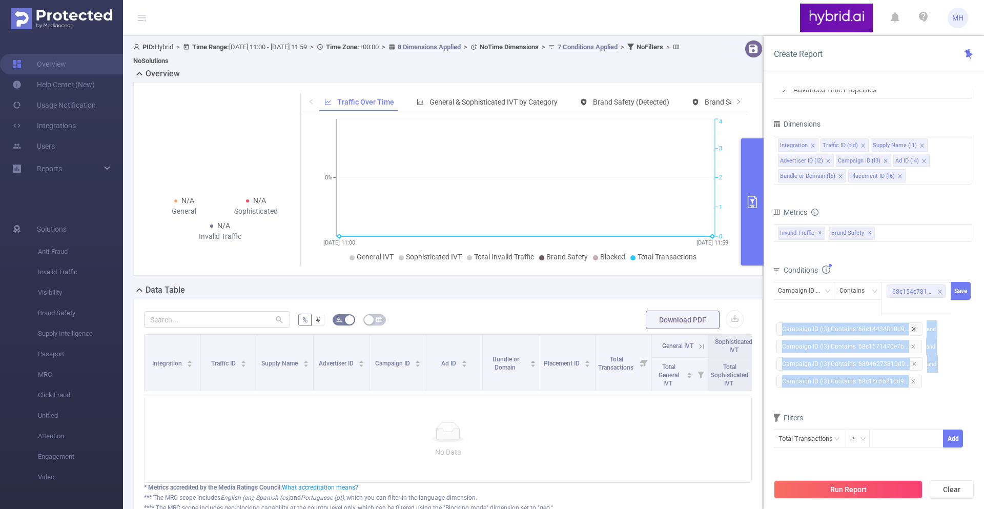
click at [912, 328] on icon "icon: close" at bounding box center [913, 328] width 5 height 5
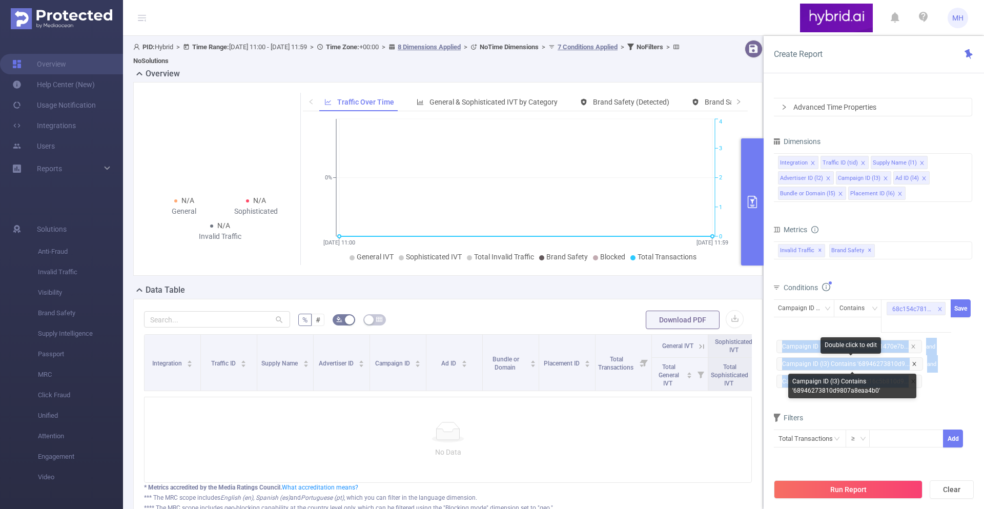
click at [912, 364] on icon "icon: close" at bounding box center [914, 363] width 5 height 5
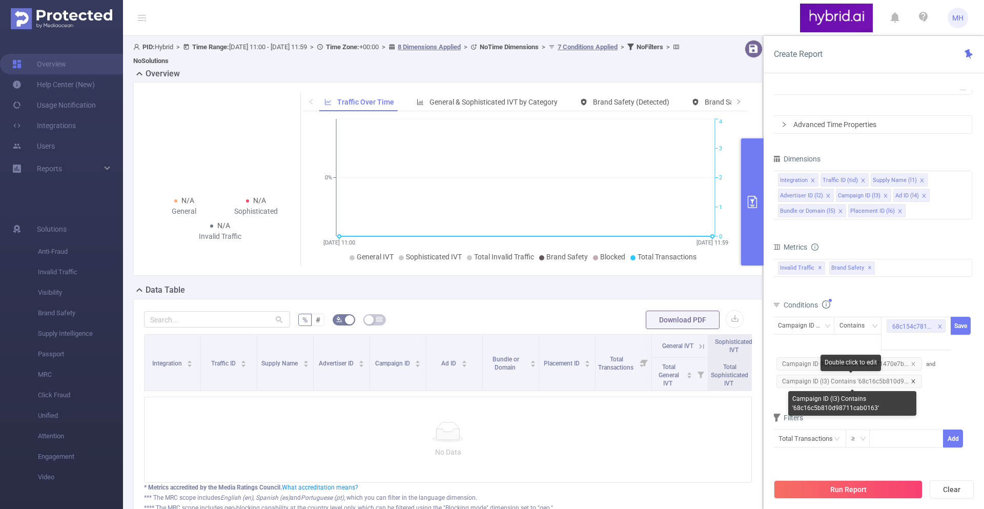
click at [911, 383] on icon "icon: close" at bounding box center [913, 381] width 5 height 5
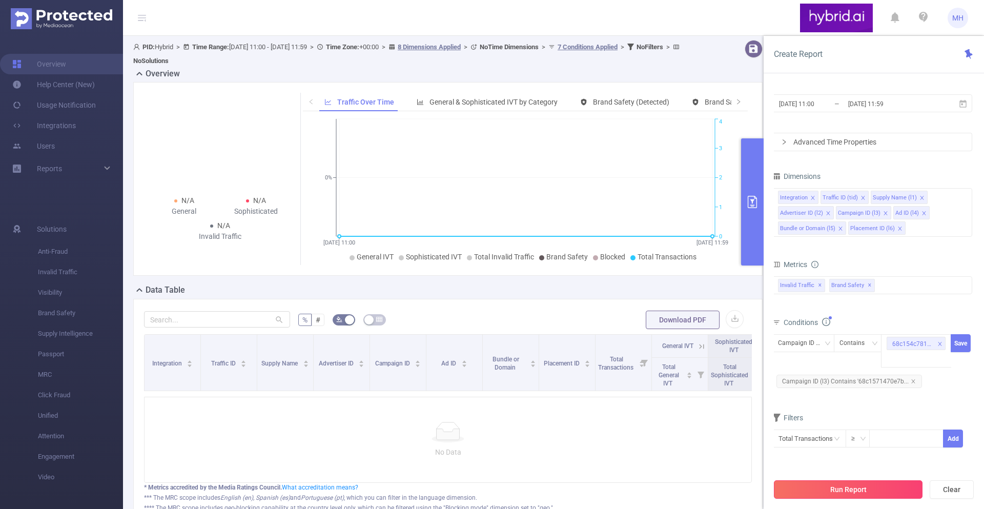
click at [869, 487] on button "Run Report" at bounding box center [848, 489] width 149 height 18
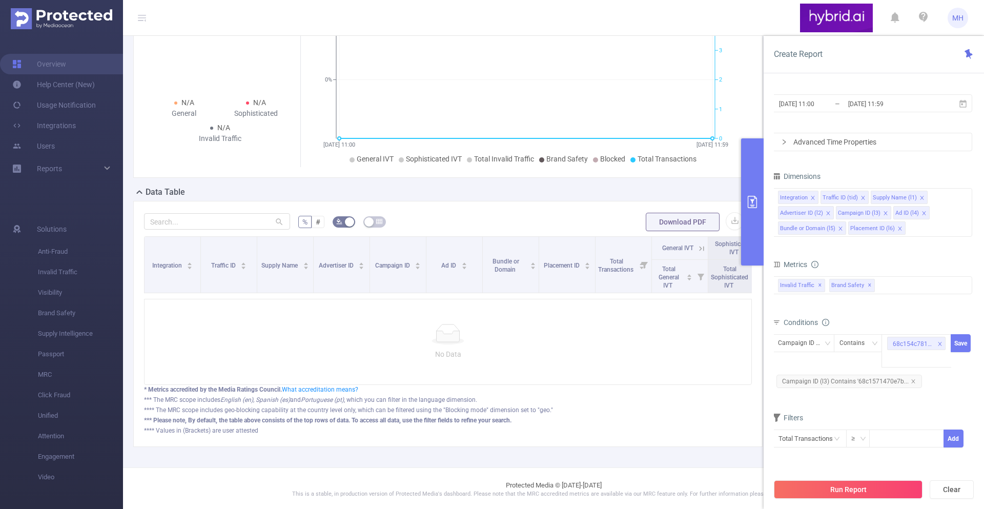
scroll to position [100, 0]
click at [943, 344] on icon "icon: close-circle" at bounding box center [942, 342] width 6 height 6
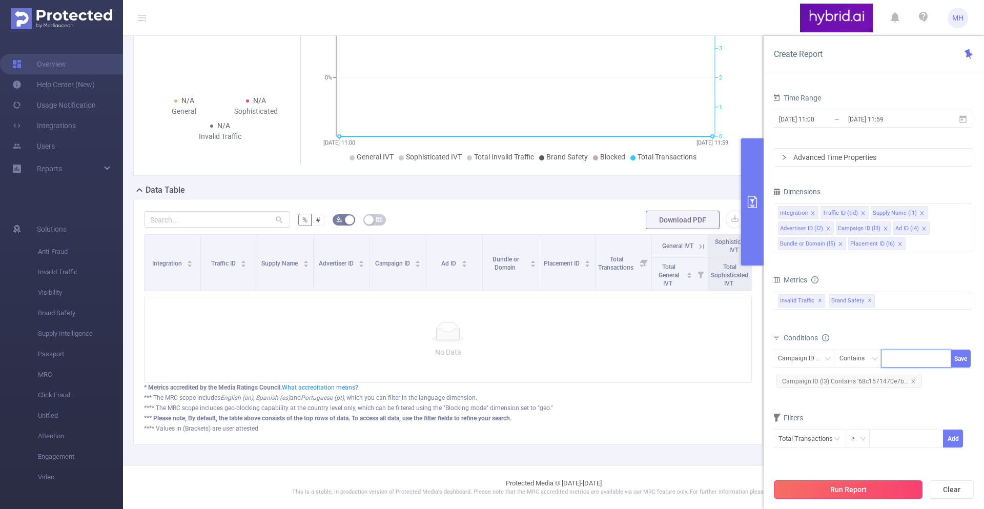
click at [822, 491] on button "Run Report" at bounding box center [848, 489] width 149 height 18
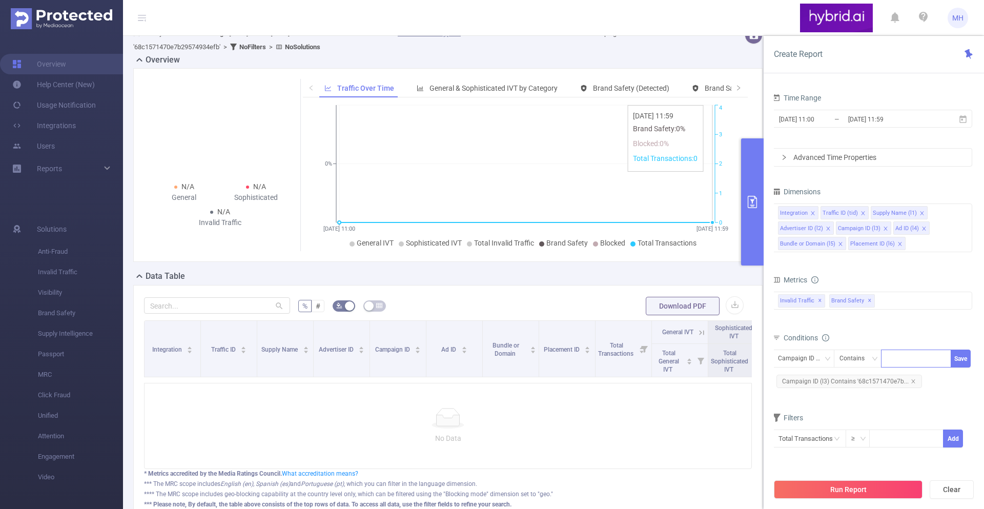
scroll to position [0, 0]
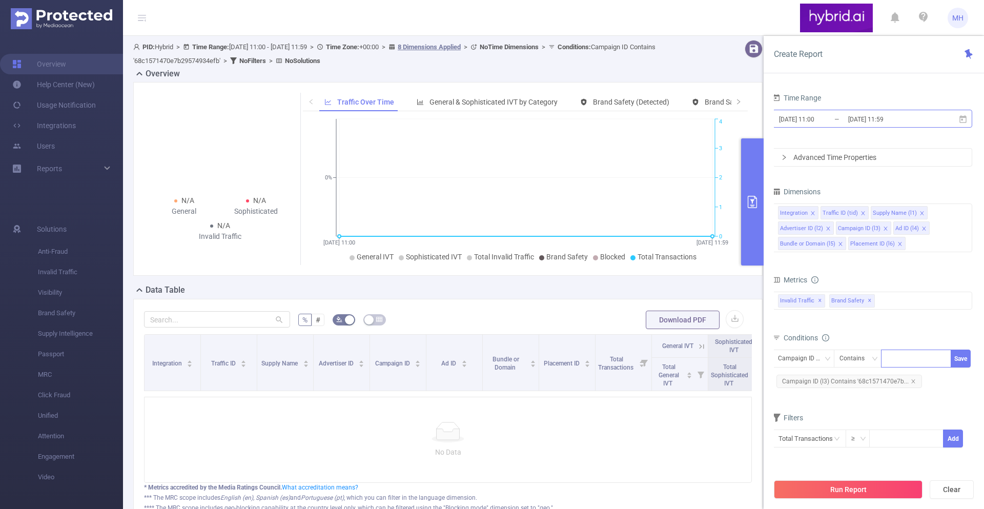
click at [837, 124] on input "[DATE] 11:00" at bounding box center [819, 119] width 83 height 14
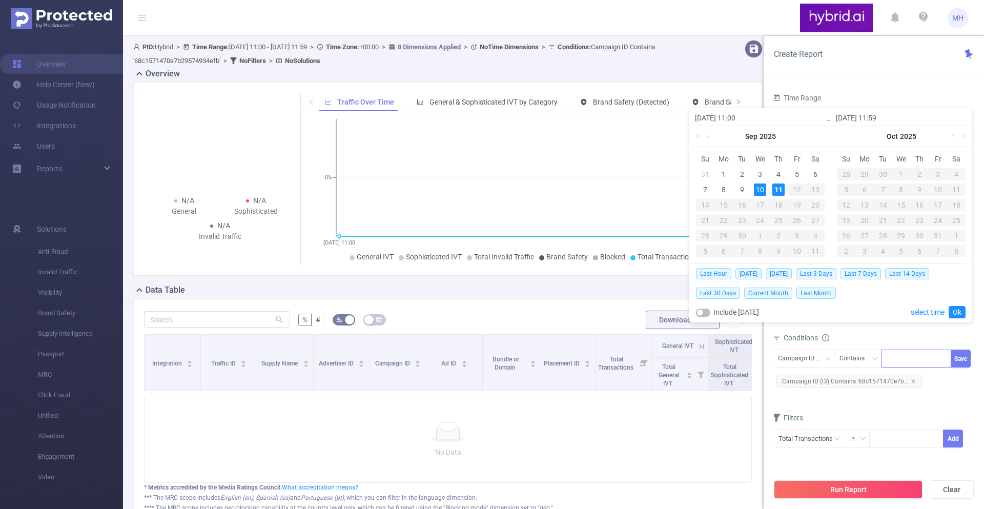
click at [916, 88] on div "PID 1000768 - Hybrid 1000768 - Hybrid Time Range [DATE] 11:00 _ [DATE] 11:59 Ad…" at bounding box center [874, 302] width 220 height 447
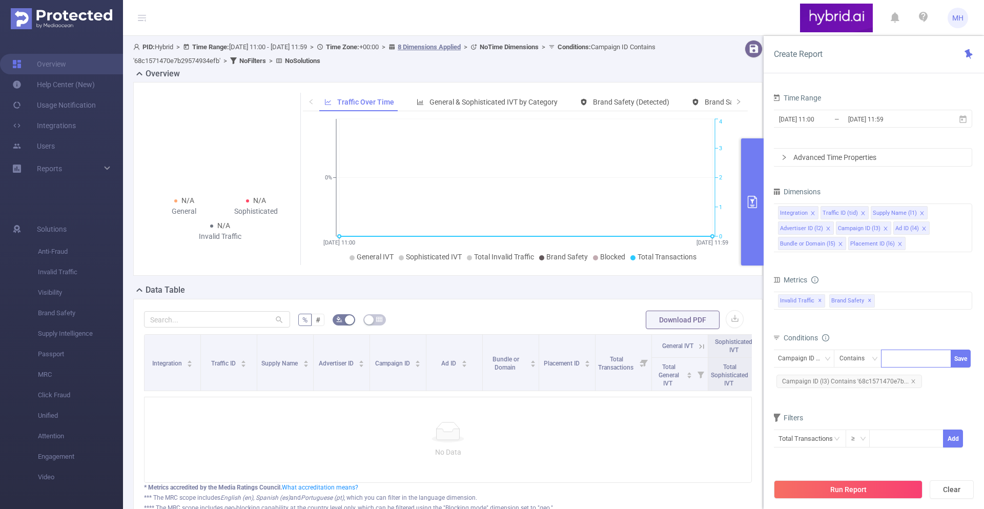
click at [837, 162] on div "Advanced Time Properties" at bounding box center [872, 157] width 199 height 17
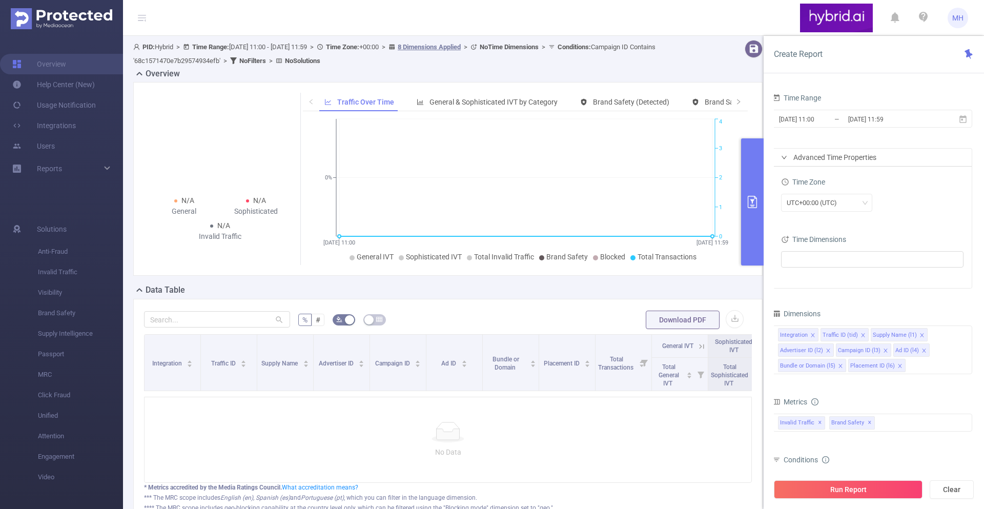
click at [837, 161] on div "Advanced Time Properties" at bounding box center [872, 157] width 199 height 17
